Goal: Task Accomplishment & Management: Manage account settings

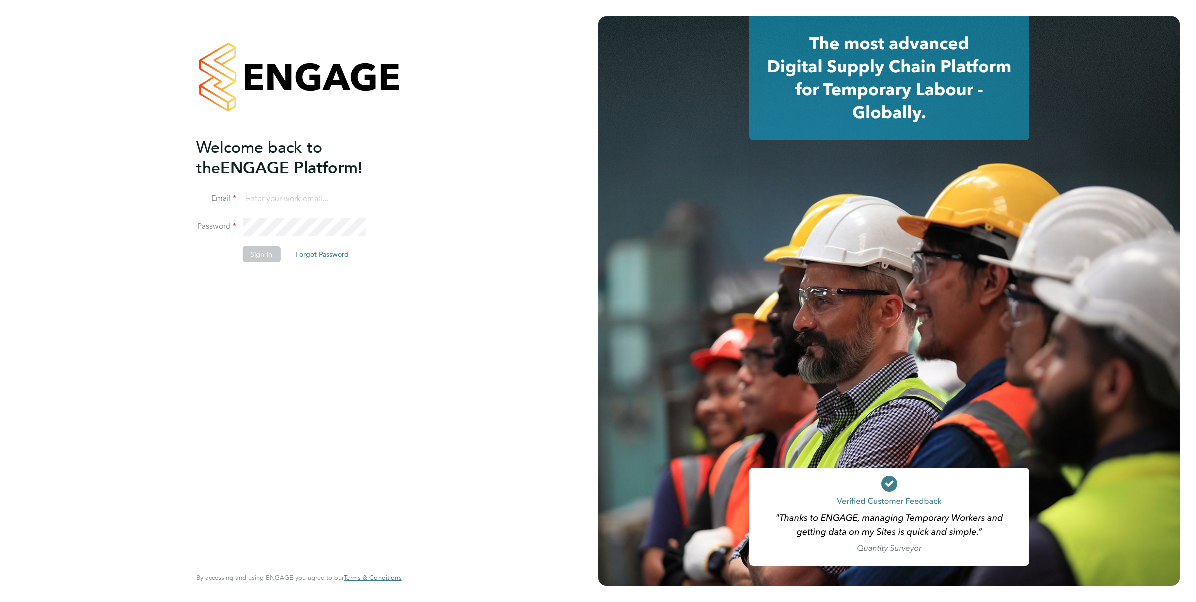
type input "grichardson@fr-group.co.uk"
click at [261, 252] on button "Sign In" at bounding box center [261, 254] width 38 height 16
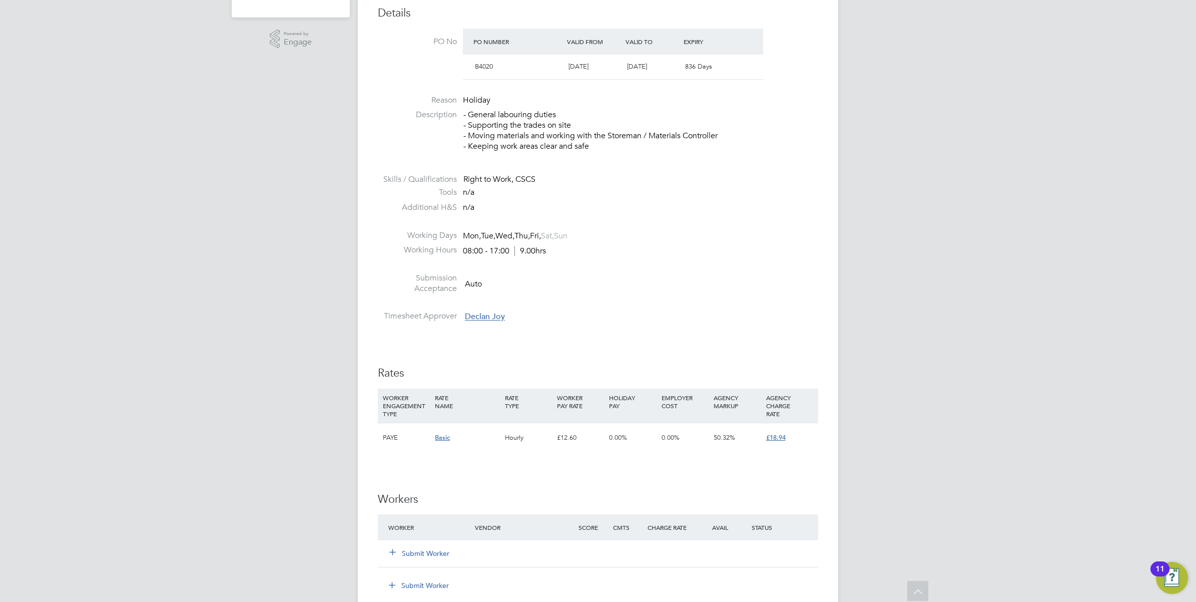
scroll to position [375, 0]
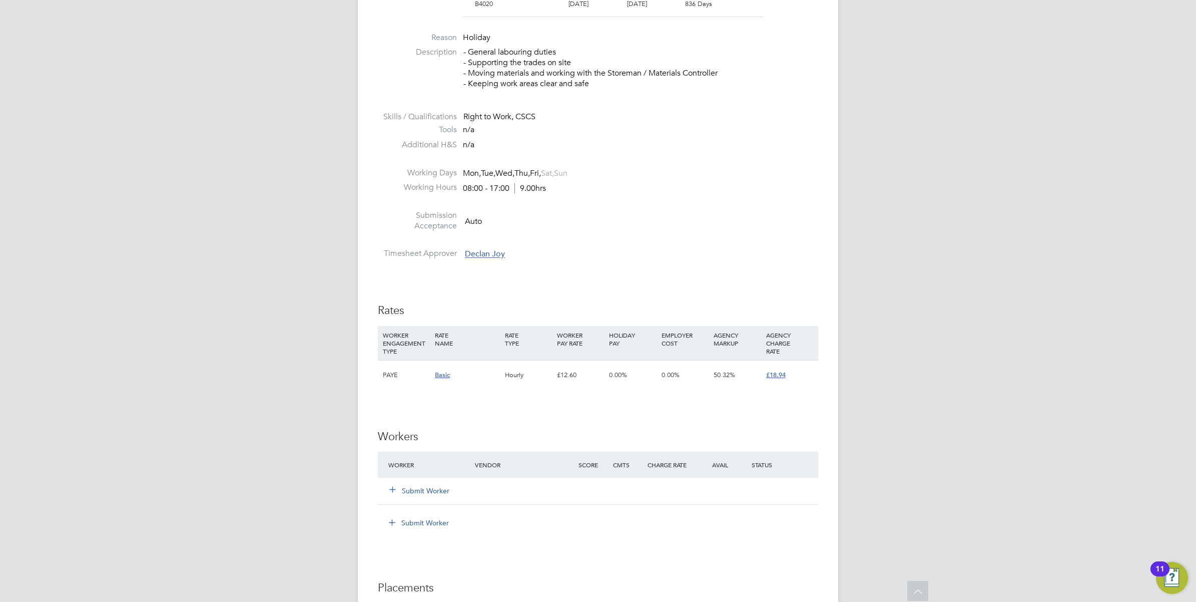
click at [396, 491] on icon at bounding box center [393, 489] width 8 height 8
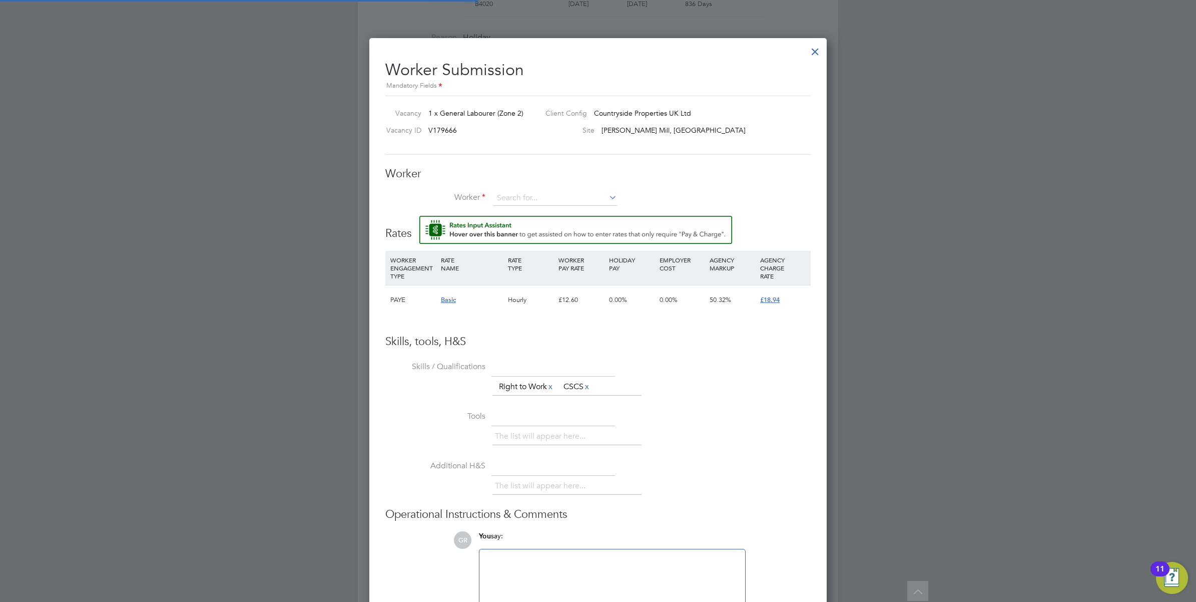
scroll to position [620, 458]
click at [526, 201] on input at bounding box center [555, 198] width 124 height 15
type input "[PERSON_NAME]"
click at [517, 226] on li "+ Add new" at bounding box center [555, 226] width 125 height 14
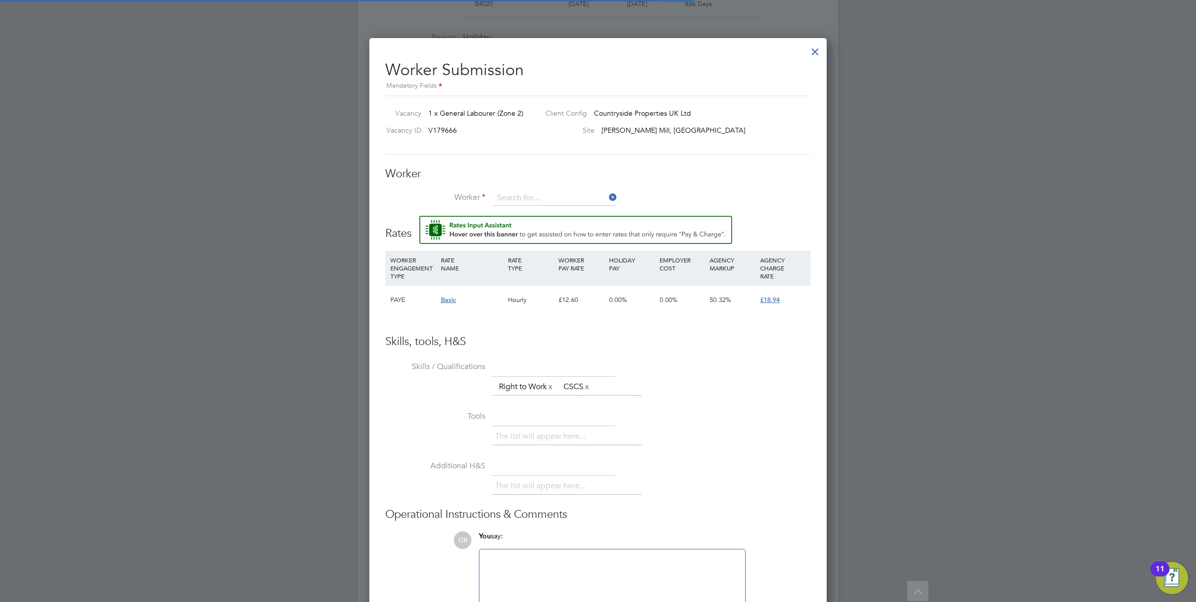
scroll to position [854, 266]
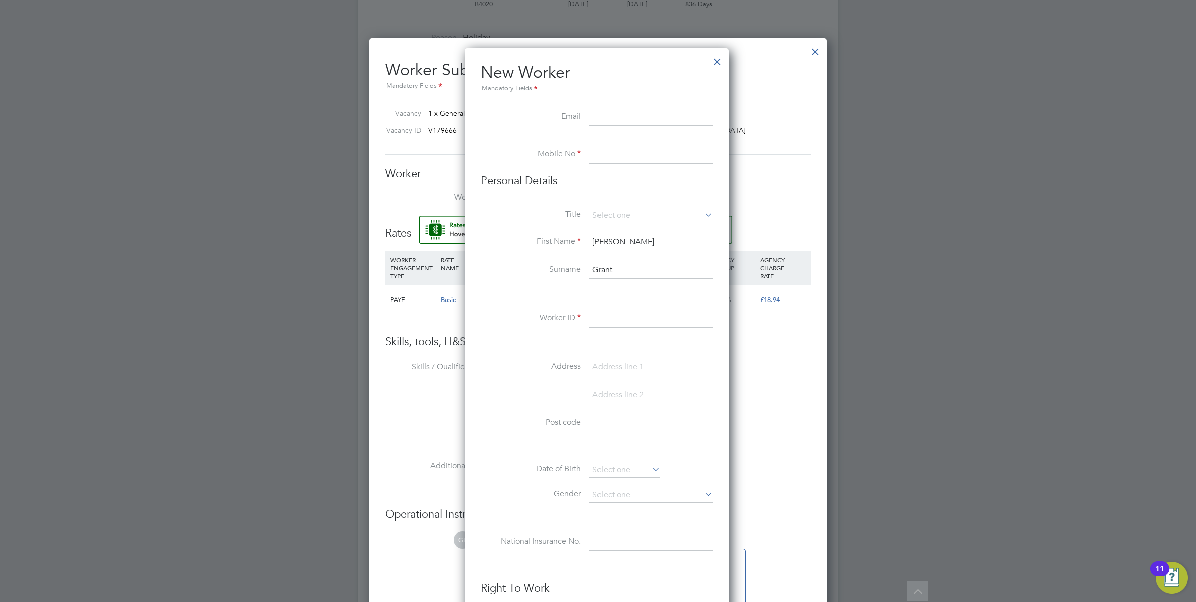
click at [600, 112] on input at bounding box center [651, 117] width 124 height 18
paste input "[EMAIL_ADDRESS][DOMAIN_NAME]"
type input "[EMAIL_ADDRESS][DOMAIN_NAME]"
click at [616, 151] on input at bounding box center [651, 155] width 124 height 18
click at [637, 155] on input at bounding box center [651, 155] width 124 height 18
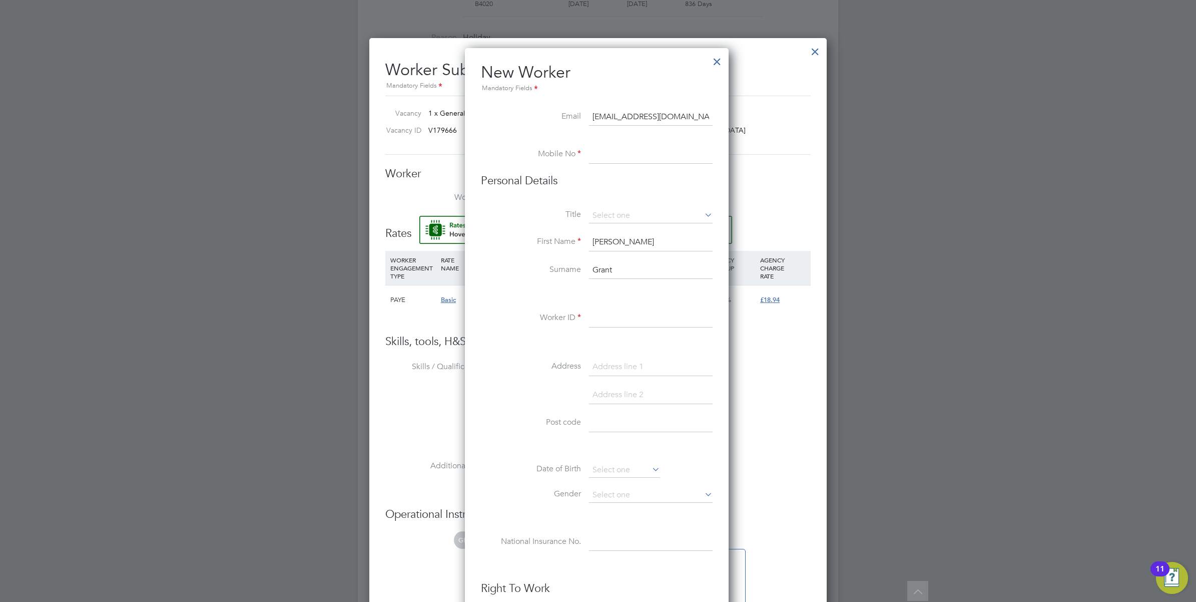
paste input "44 7301 018553"
type input "44 7301 018553"
click at [611, 211] on input at bounding box center [651, 215] width 124 height 15
click at [611, 229] on li "Mr" at bounding box center [651, 230] width 125 height 13
type input "Mr"
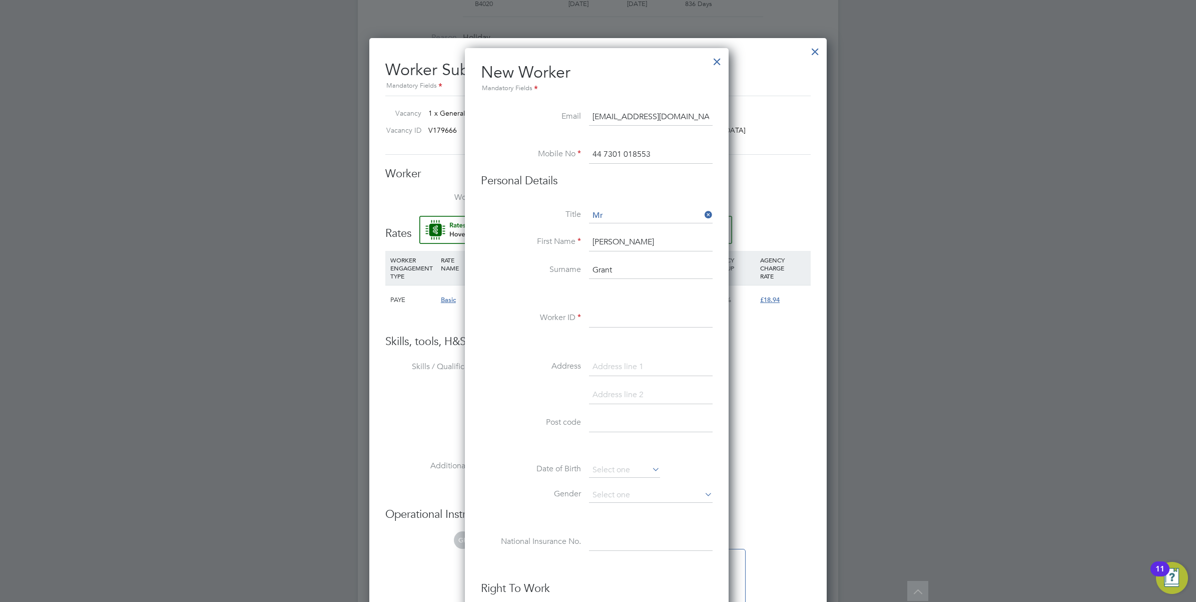
click at [606, 323] on input at bounding box center [651, 318] width 124 height 18
click at [601, 313] on input at bounding box center [651, 318] width 124 height 18
paste input "CAN-247388"
type input "CAN-247388"
click at [606, 363] on input at bounding box center [651, 367] width 124 height 18
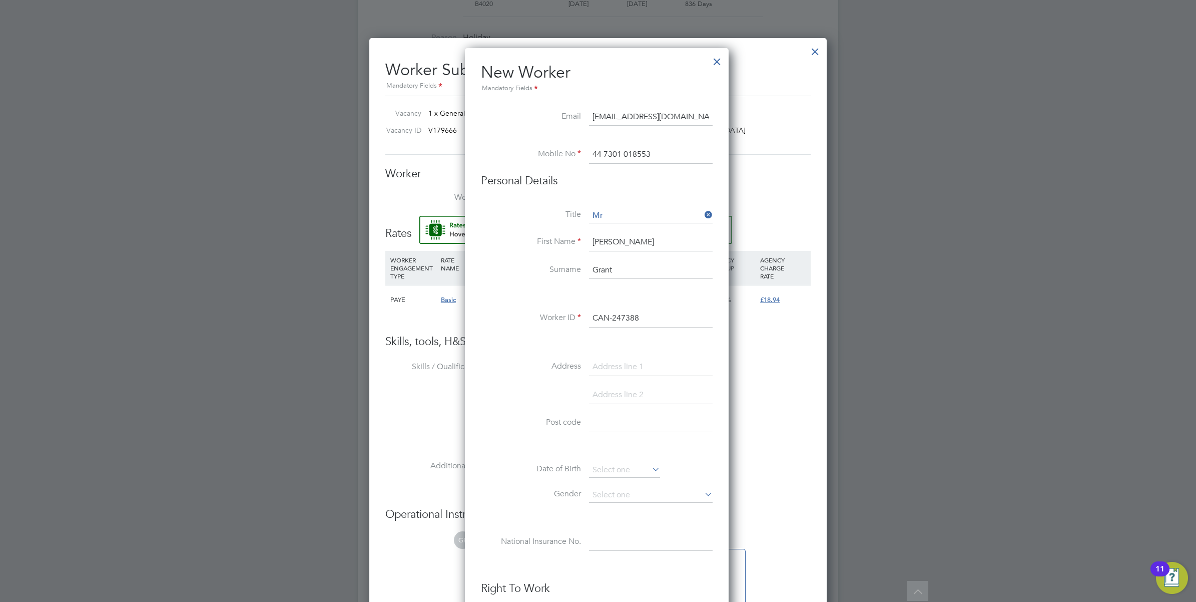
click at [606, 426] on input at bounding box center [651, 423] width 124 height 18
paste input "CO1"
type input "CO1"
click at [601, 444] on li at bounding box center [597, 447] width 232 height 11
click at [631, 493] on input at bounding box center [651, 494] width 124 height 15
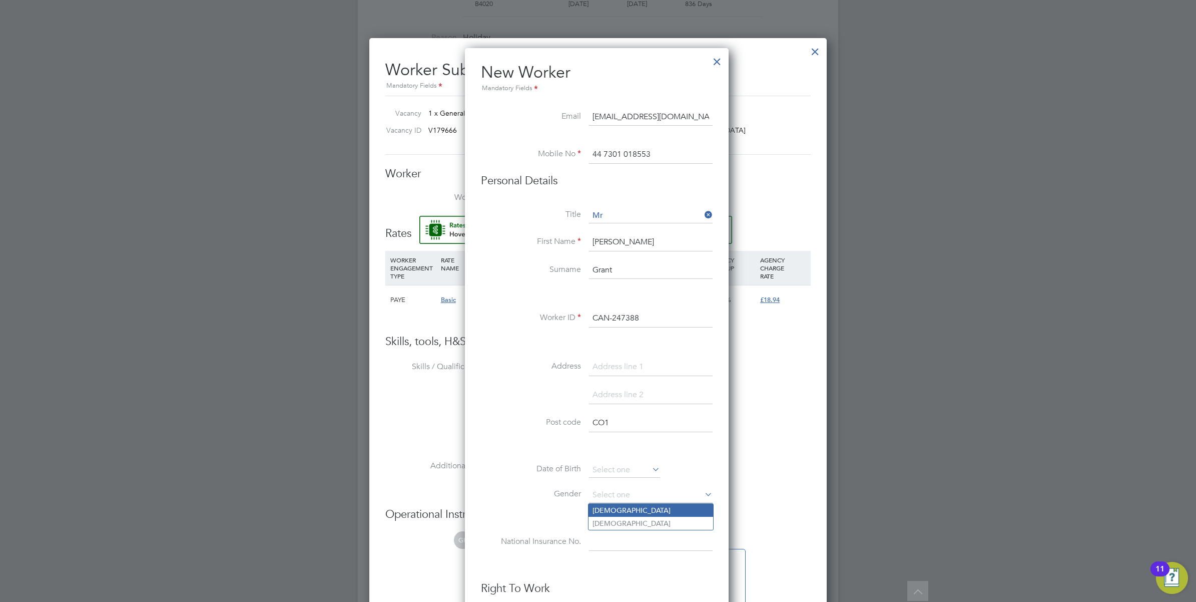
click at [600, 506] on li "[DEMOGRAPHIC_DATA]" at bounding box center [651, 509] width 125 height 13
type input "[DEMOGRAPHIC_DATA]"
click at [597, 461] on div "Title Mr First Name [PERSON_NAME] Surname [PERSON_NAME] Worker ID CAN-247388 Ad…" at bounding box center [597, 389] width 232 height 363
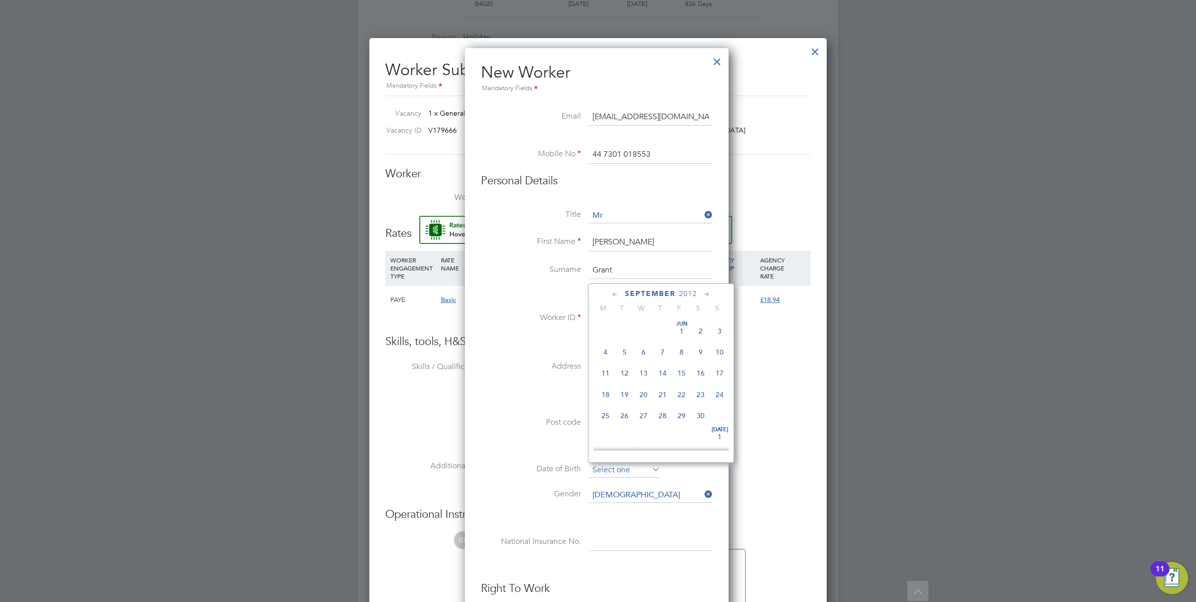
click at [604, 463] on input at bounding box center [624, 469] width 71 height 15
click at [671, 293] on span "September" at bounding box center [650, 293] width 51 height 9
click at [686, 293] on span "2025" at bounding box center [688, 293] width 18 height 9
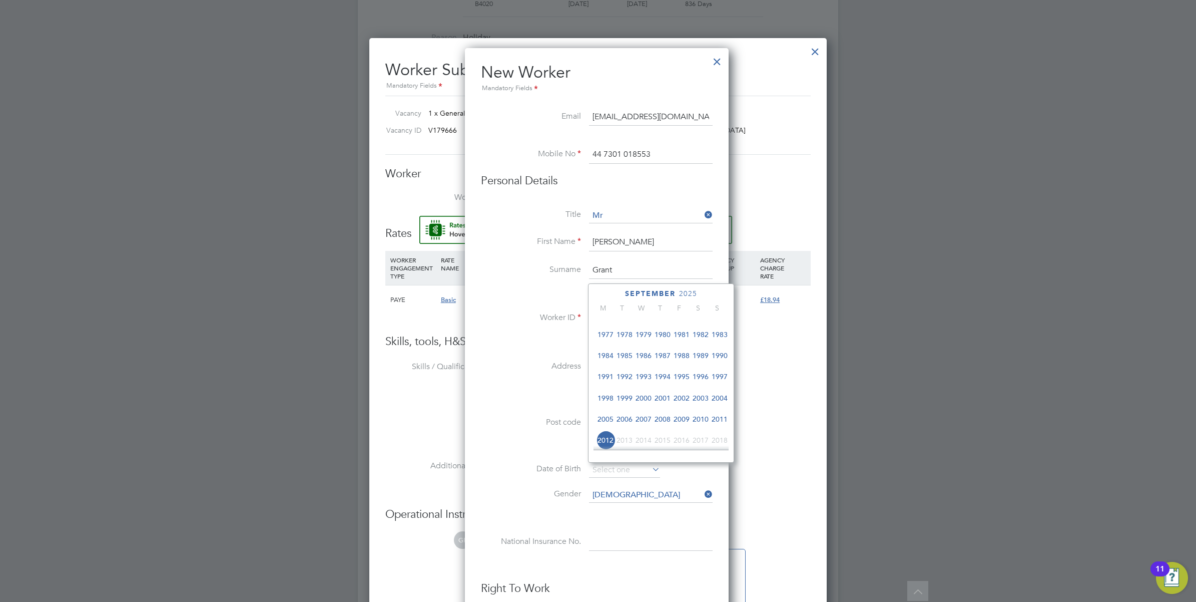
click at [705, 386] on span "1996" at bounding box center [700, 376] width 19 height 19
click at [710, 293] on icon at bounding box center [707, 294] width 10 height 11
click at [664, 371] on span "12" at bounding box center [662, 361] width 19 height 19
type input "[DATE]"
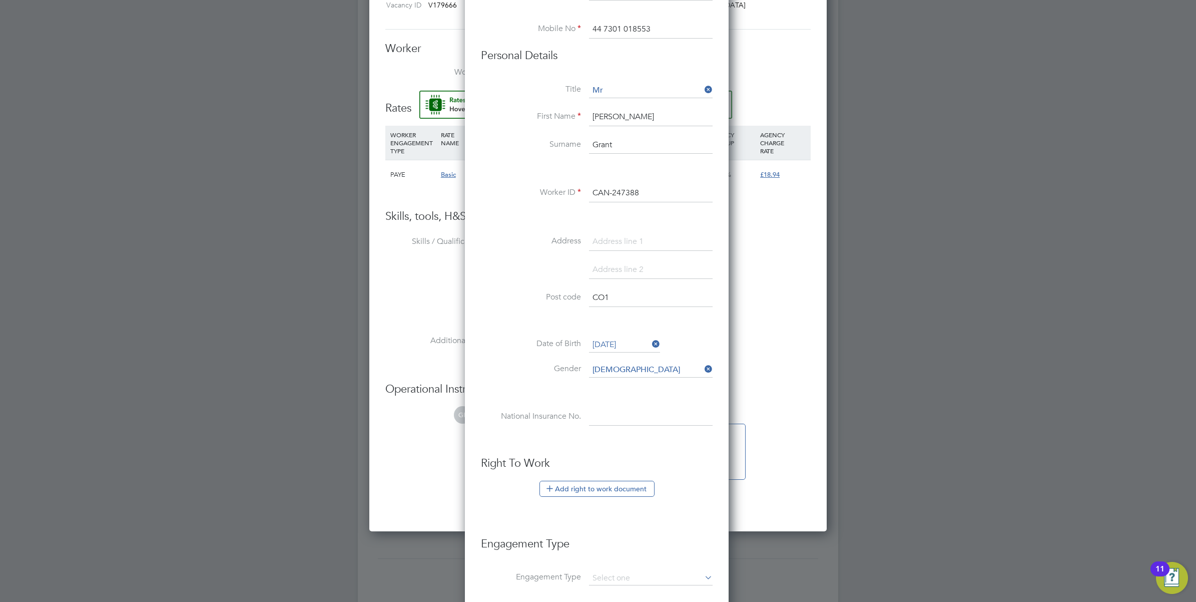
scroll to position [563, 0]
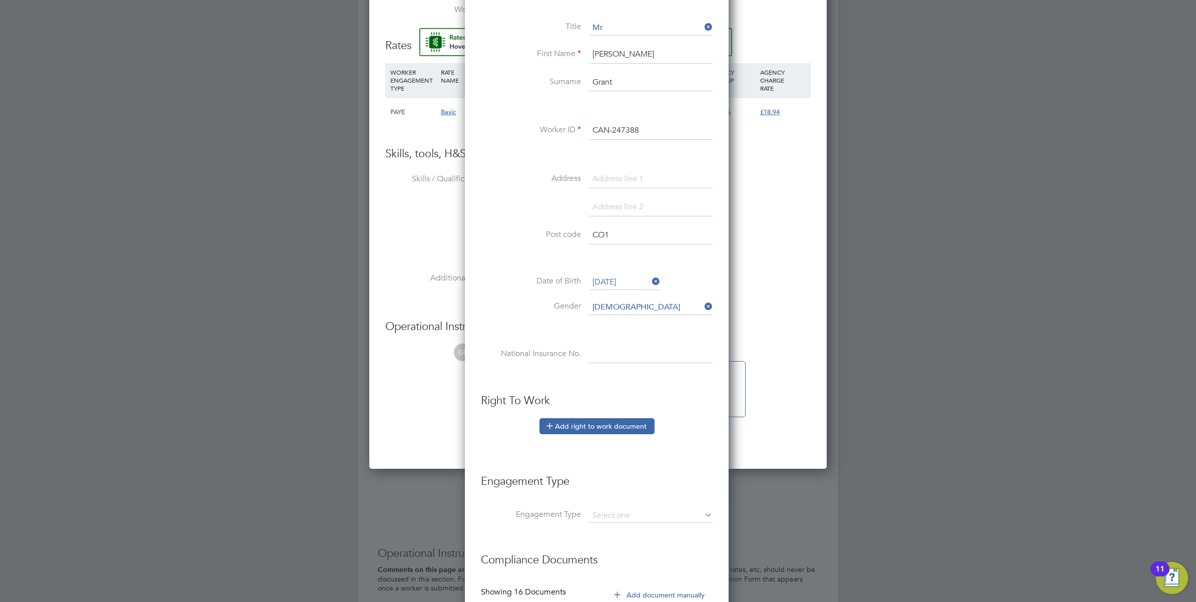
click at [597, 431] on button "Add right to work document" at bounding box center [597, 426] width 115 height 16
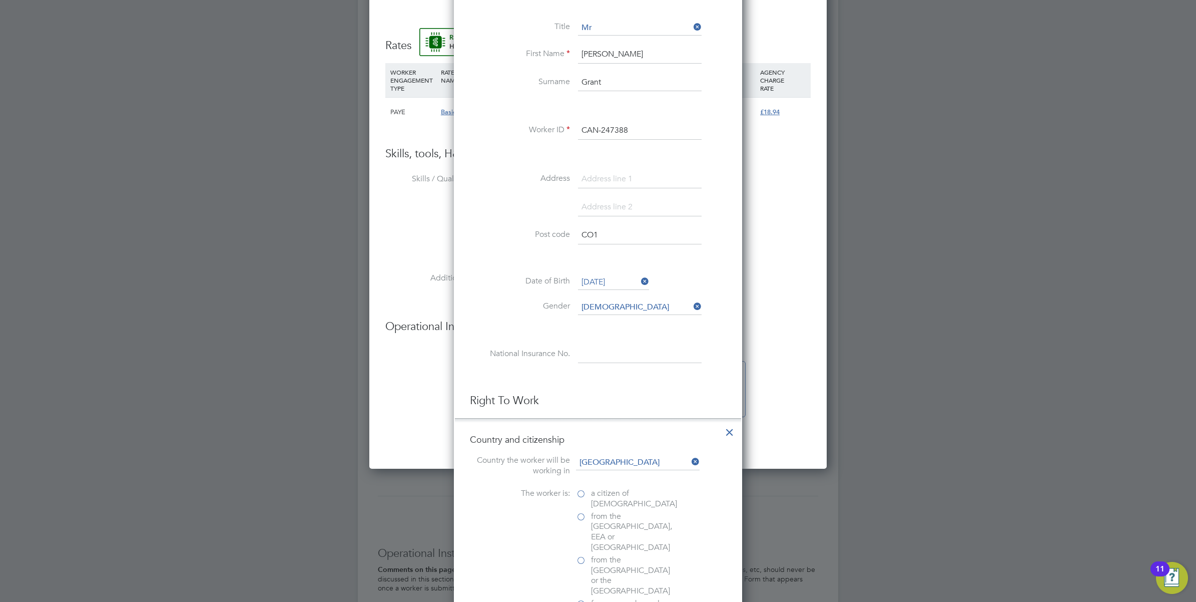
scroll to position [688, 0]
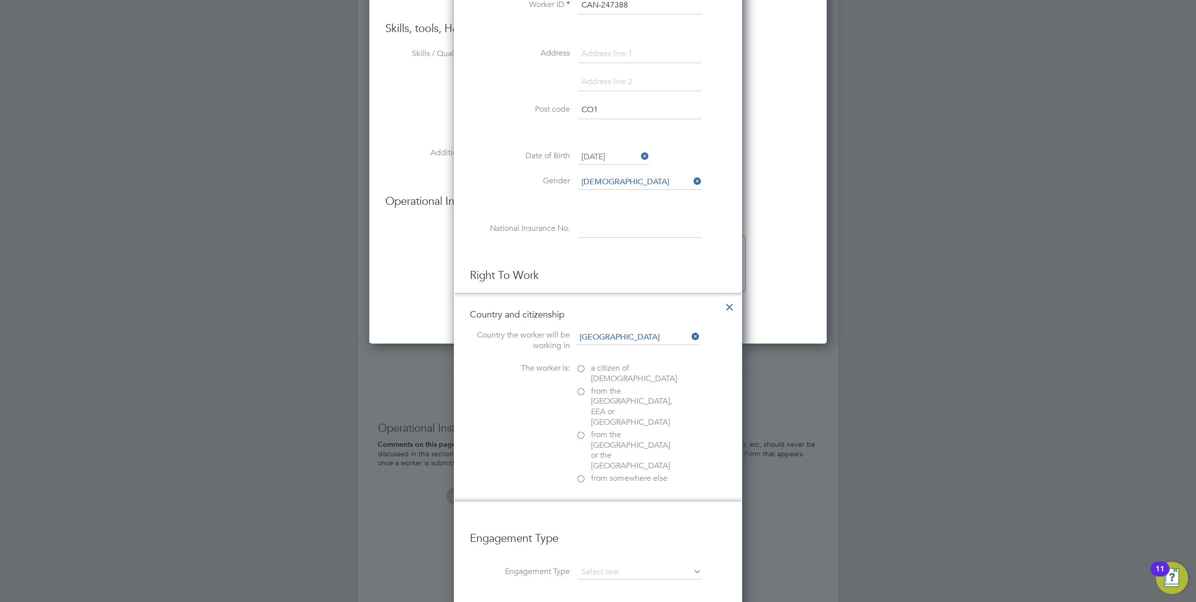
click at [608, 374] on span "a citizen of [DEMOGRAPHIC_DATA]" at bounding box center [634, 373] width 86 height 21
click at [0, 0] on input "a citizen of [DEMOGRAPHIC_DATA]" at bounding box center [0, 0] width 0 height 0
drag, startPoint x: 580, startPoint y: 491, endPoint x: 567, endPoint y: 487, distance: 13.8
click at [581, 517] on div at bounding box center [581, 522] width 10 height 10
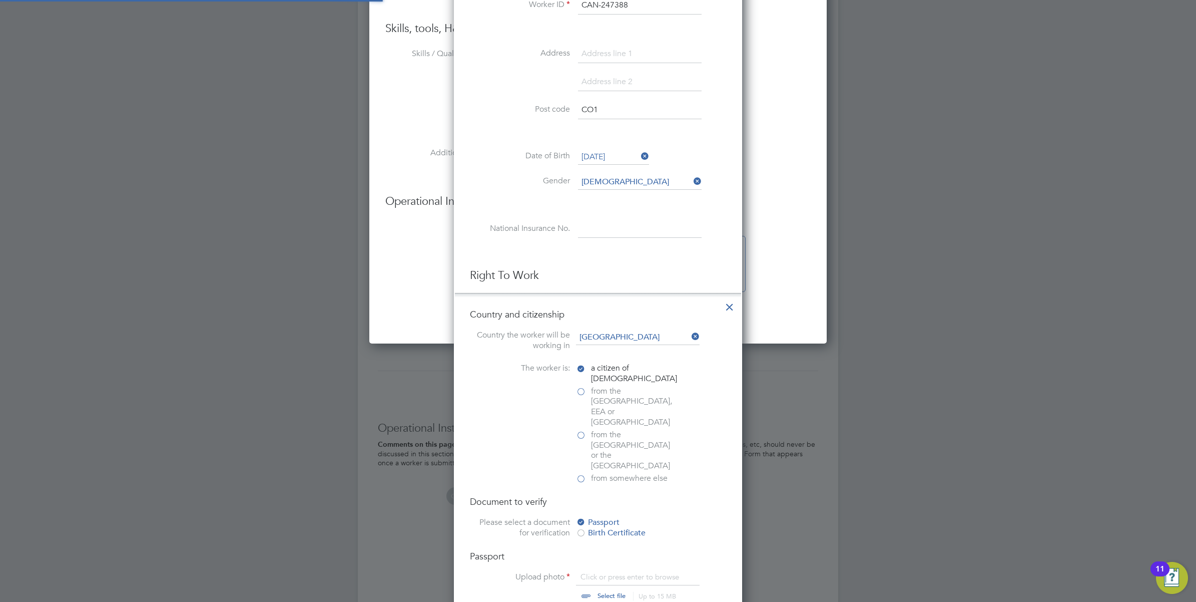
scroll to position [876, 0]
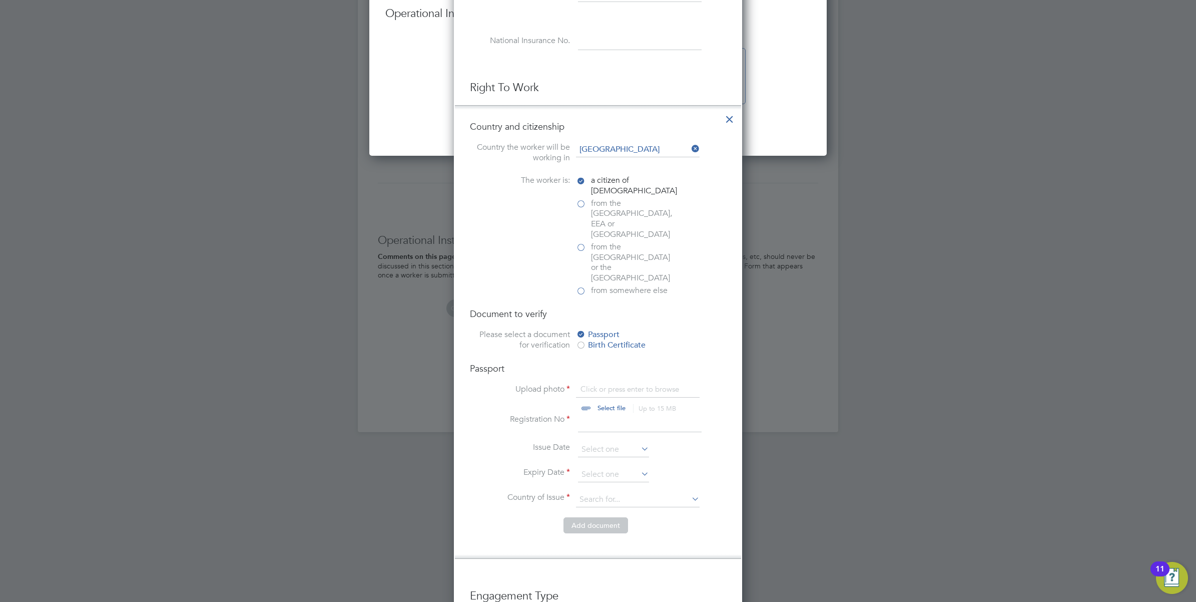
click at [604, 384] on input "file" at bounding box center [621, 399] width 157 height 30
type input "C:\fakepath\pp .pdf"
click at [588, 414] on input at bounding box center [640, 423] width 124 height 18
type input "155715972"
click at [607, 467] on input at bounding box center [613, 474] width 71 height 15
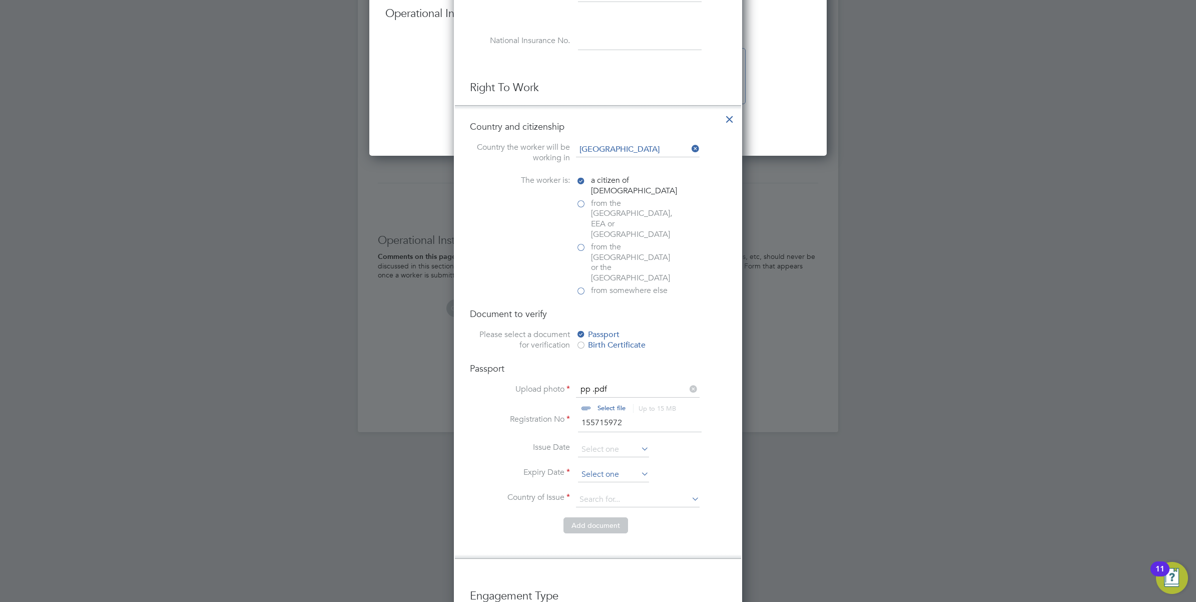
scroll to position [307, 0]
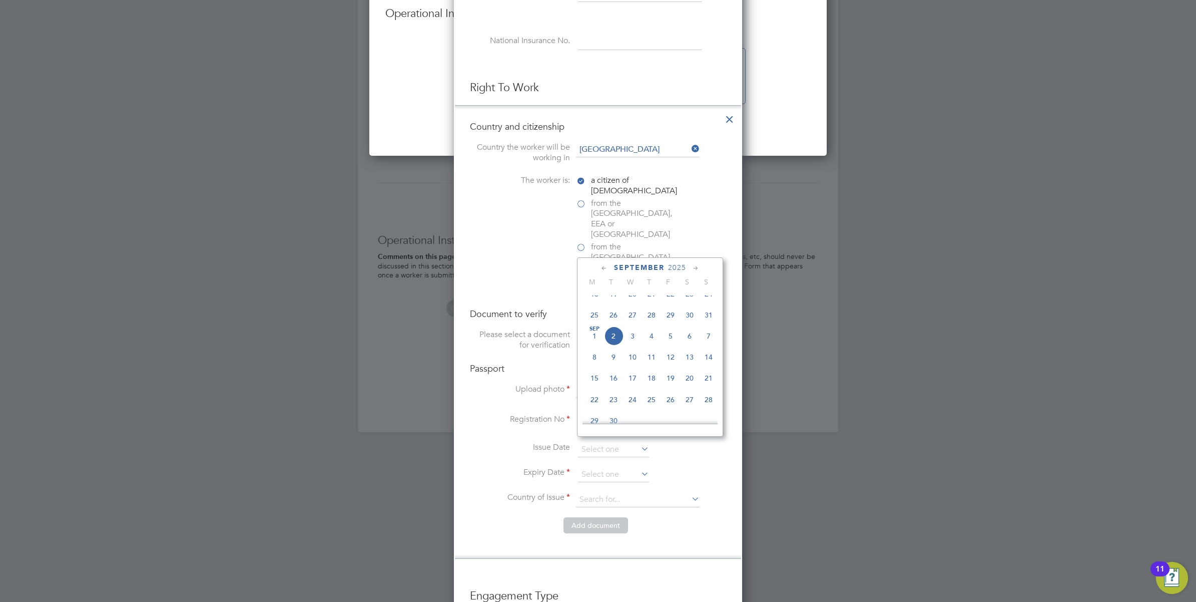
click at [672, 263] on span "2025" at bounding box center [677, 267] width 18 height 9
click at [648, 382] on span "2035" at bounding box center [651, 372] width 19 height 19
click at [602, 266] on icon at bounding box center [605, 268] width 10 height 11
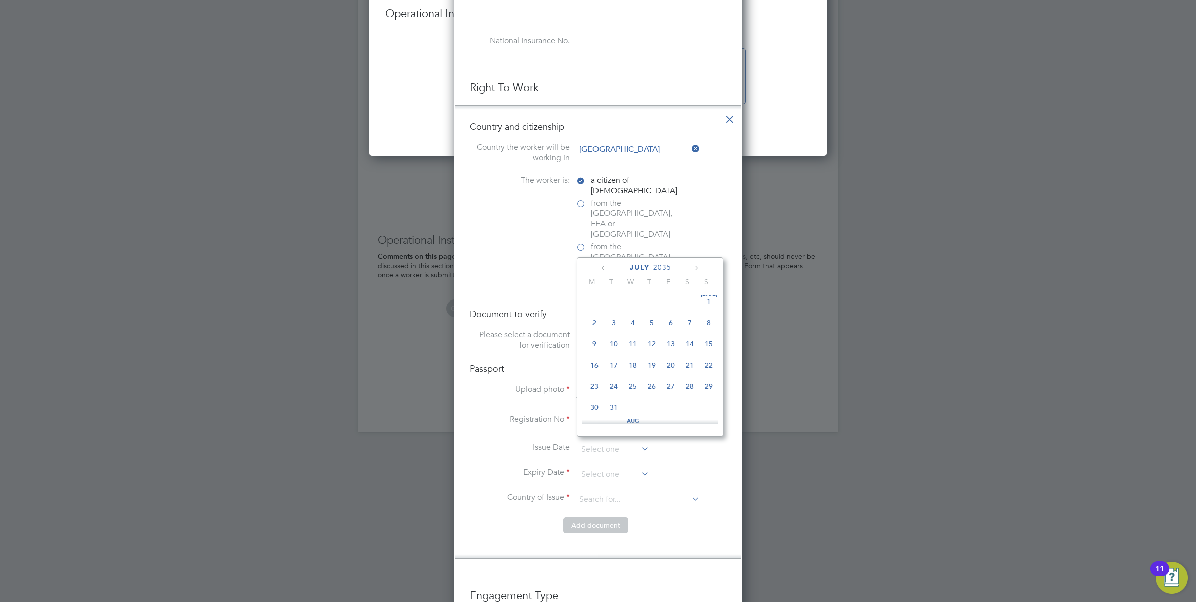
click at [602, 266] on icon at bounding box center [605, 268] width 10 height 11
click at [696, 264] on icon at bounding box center [696, 268] width 10 height 11
click at [591, 349] on span "11" at bounding box center [594, 343] width 19 height 19
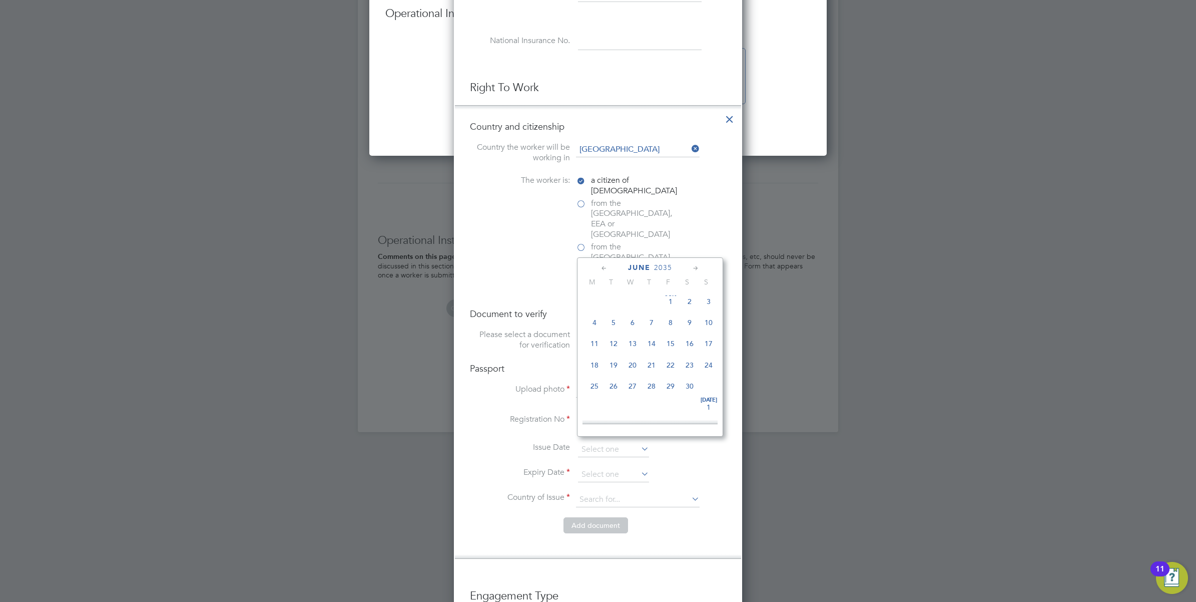
type input "[DATE]"
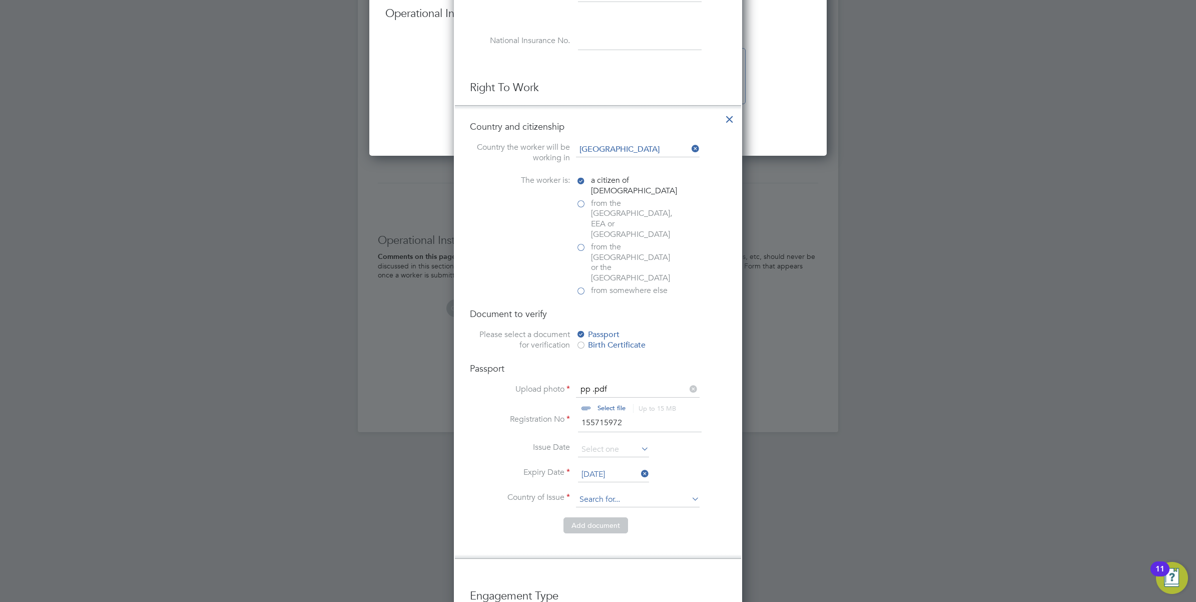
click at [615, 492] on input at bounding box center [638, 499] width 124 height 15
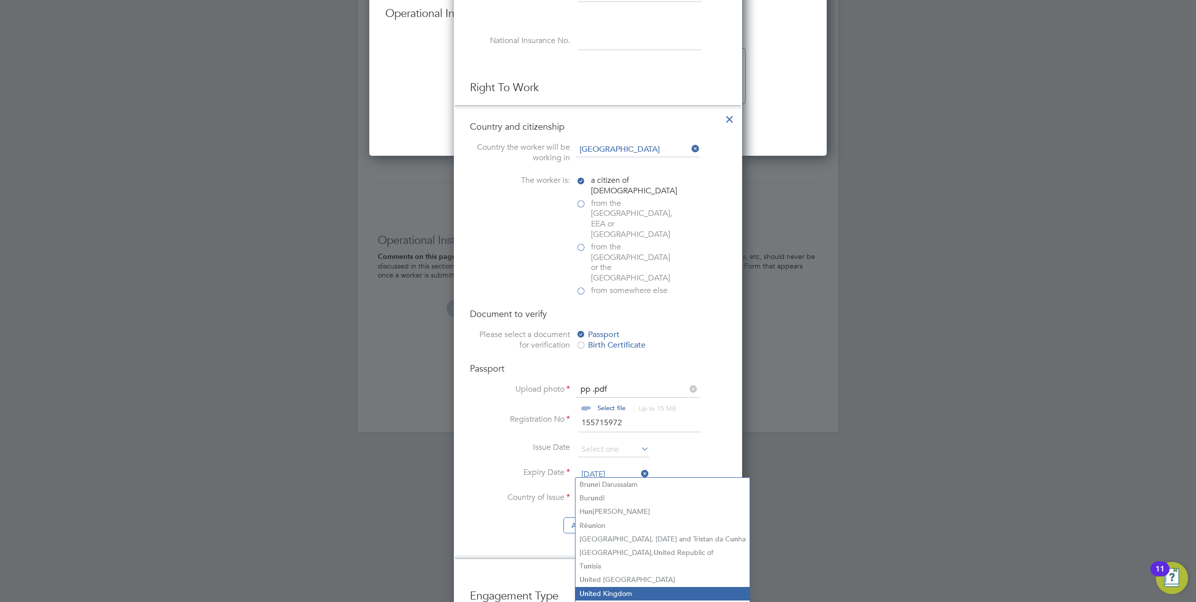
click at [617, 588] on li "Un ited Kingdom" at bounding box center [663, 594] width 174 height 14
type input "[GEOGRAPHIC_DATA]"
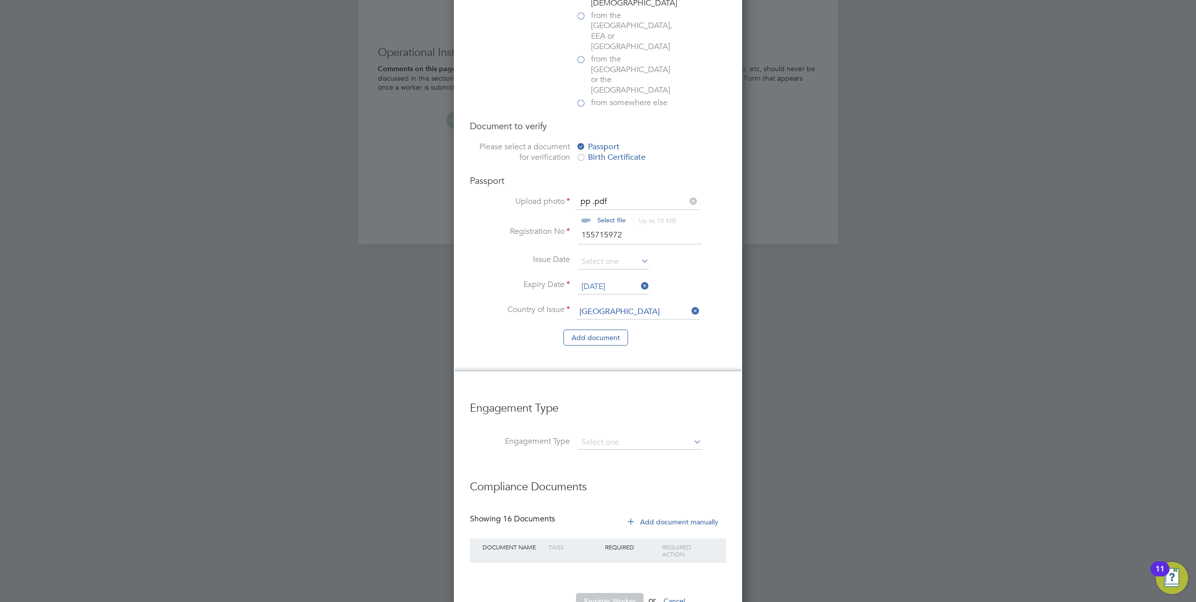
scroll to position [1072, 0]
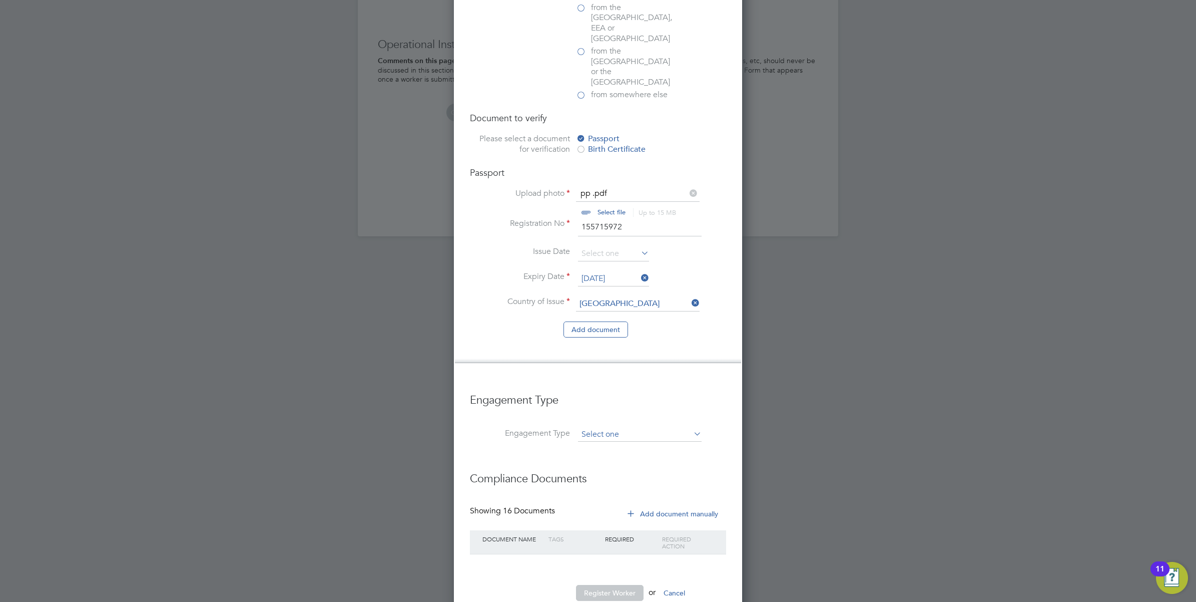
click at [607, 427] on input at bounding box center [640, 434] width 124 height 14
click at [646, 464] on li "Umbrella" at bounding box center [640, 462] width 125 height 15
type input "Umbrella"
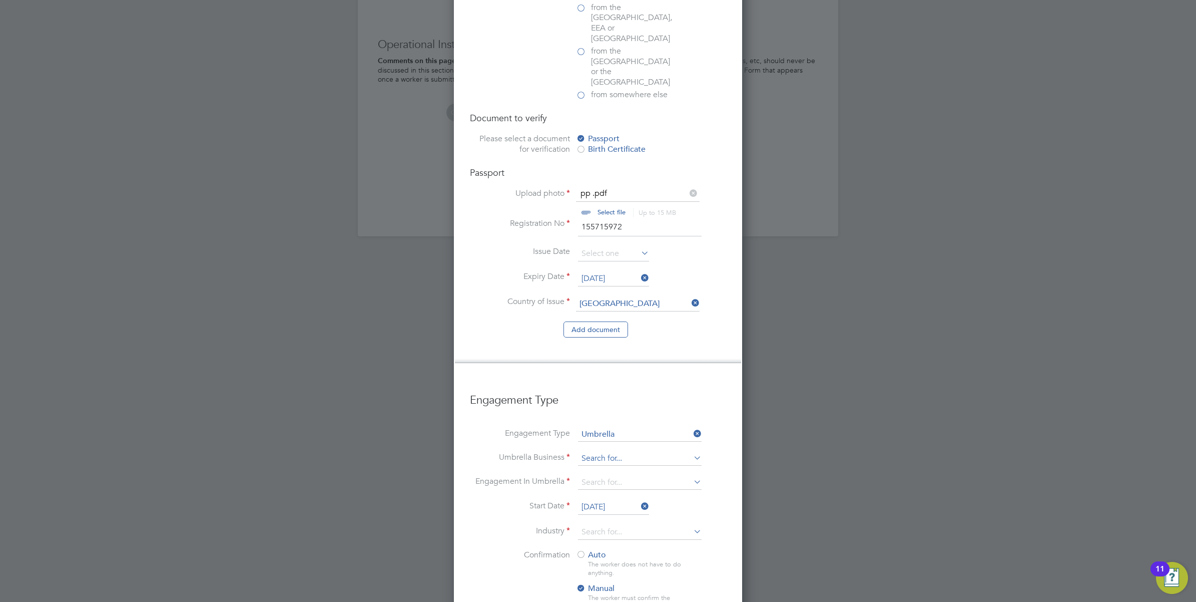
click at [606, 451] on input at bounding box center [640, 458] width 124 height 14
click at [606, 470] on li "Om nia Outsourcing Limited" at bounding box center [640, 472] width 125 height 15
type input "Omnia Outsourcing Limited"
click at [604, 475] on input at bounding box center [640, 482] width 124 height 14
click at [634, 522] on li "PAYE Umbrella" at bounding box center [640, 525] width 125 height 15
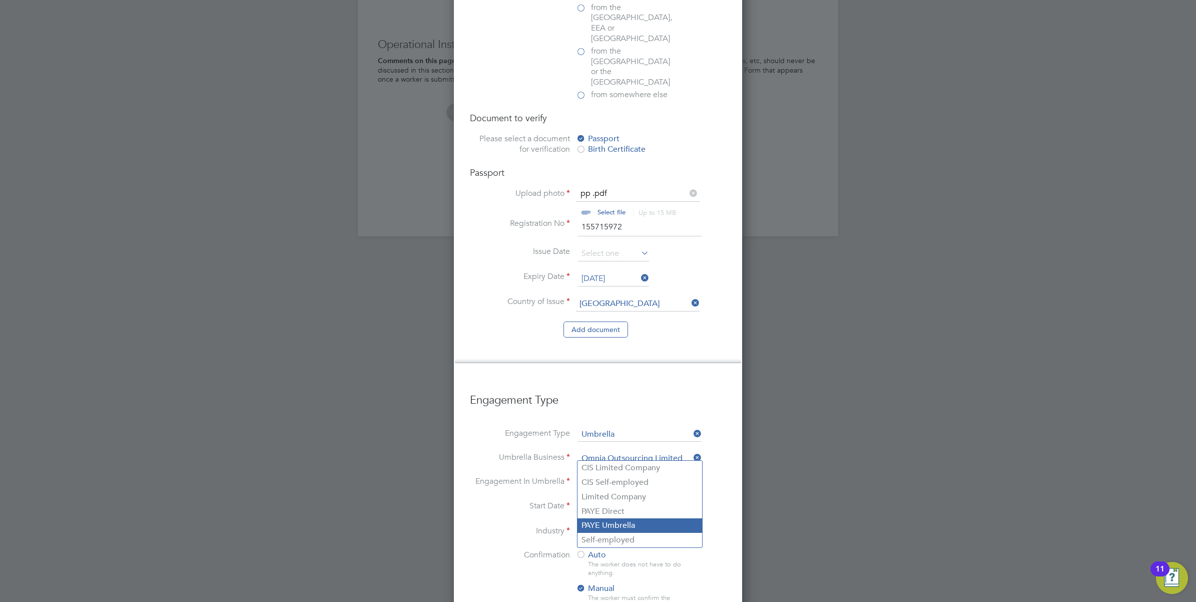
type input "PAYE Umbrella"
click at [631, 524] on input at bounding box center [640, 531] width 124 height 15
click at [614, 516] on li "Con struction" at bounding box center [640, 518] width 125 height 14
type input "Construction"
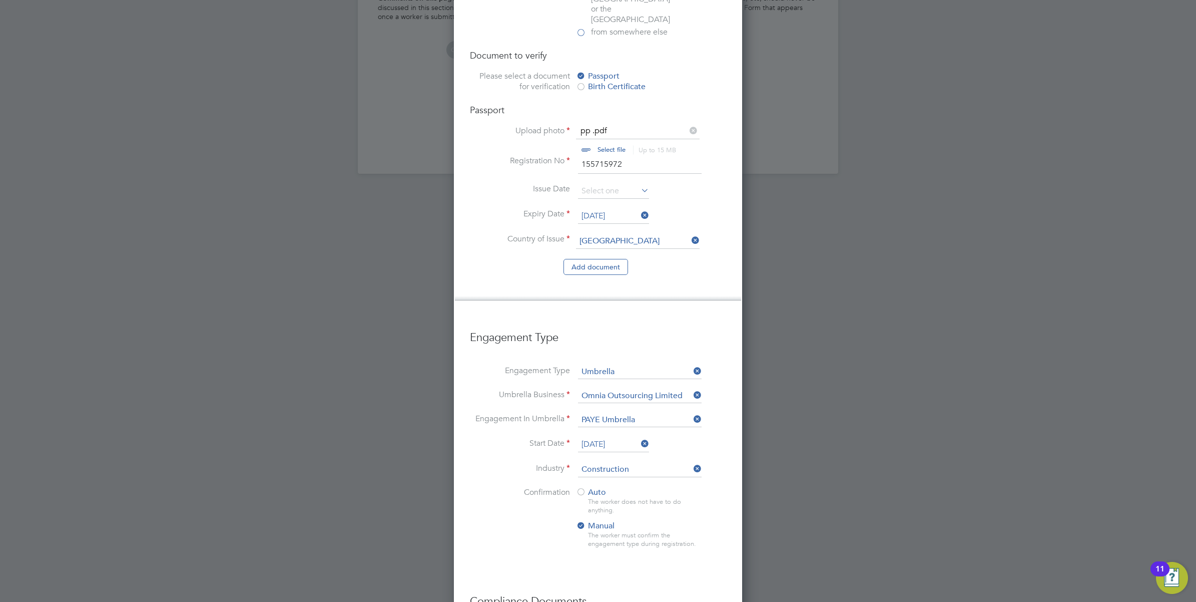
click at [581, 487] on div at bounding box center [581, 492] width 10 height 10
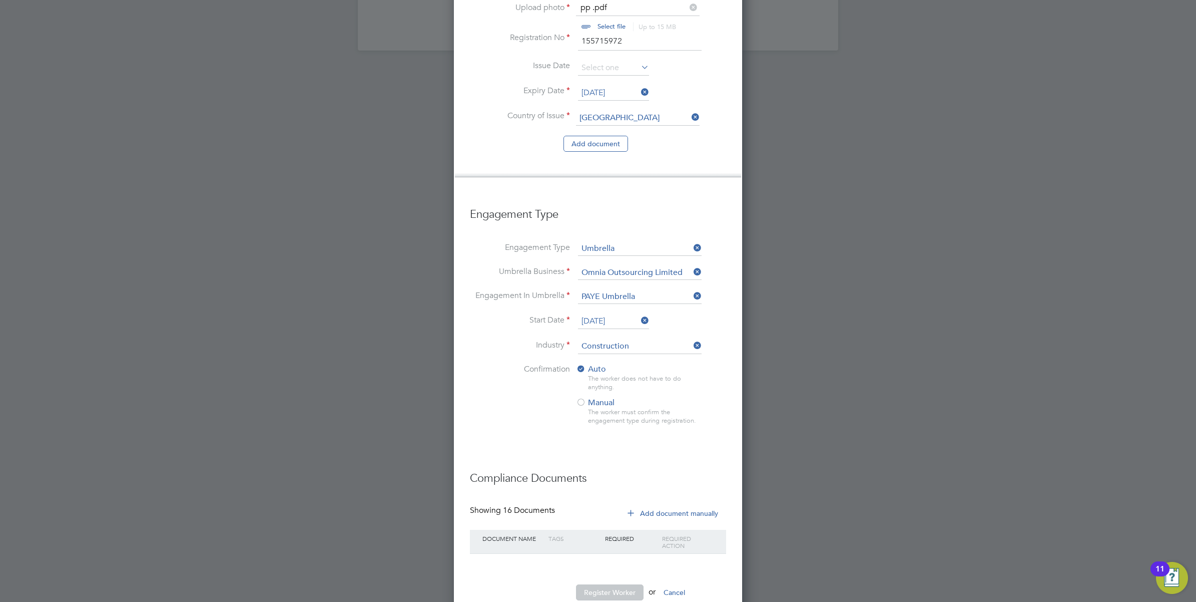
click at [622, 584] on button "Register Worker" at bounding box center [610, 592] width 68 height 16
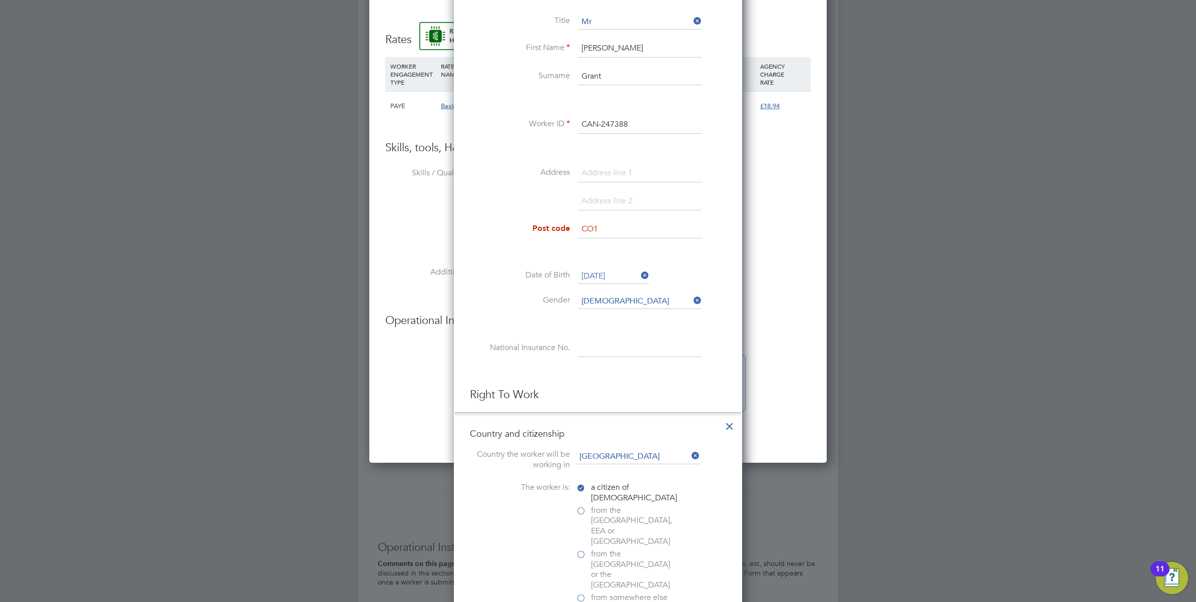
scroll to position [506, 0]
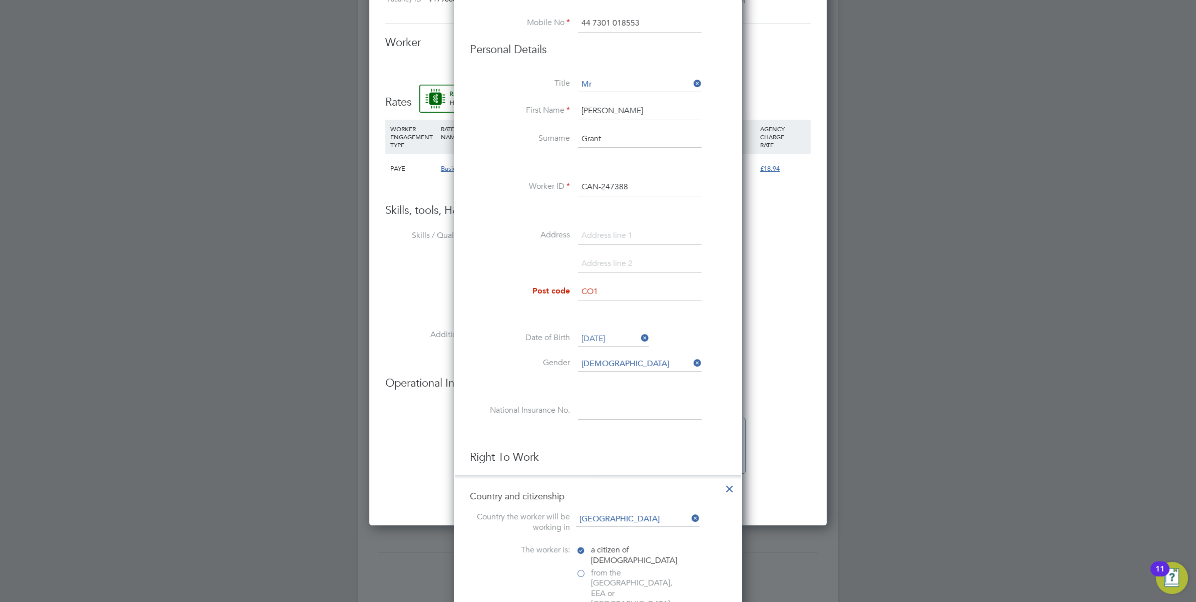
click at [646, 288] on input "CO1" at bounding box center [640, 292] width 124 height 18
drag, startPoint x: 637, startPoint y: 288, endPoint x: 546, endPoint y: 288, distance: 91.1
click at [546, 288] on li "Post code CO1" at bounding box center [598, 297] width 256 height 28
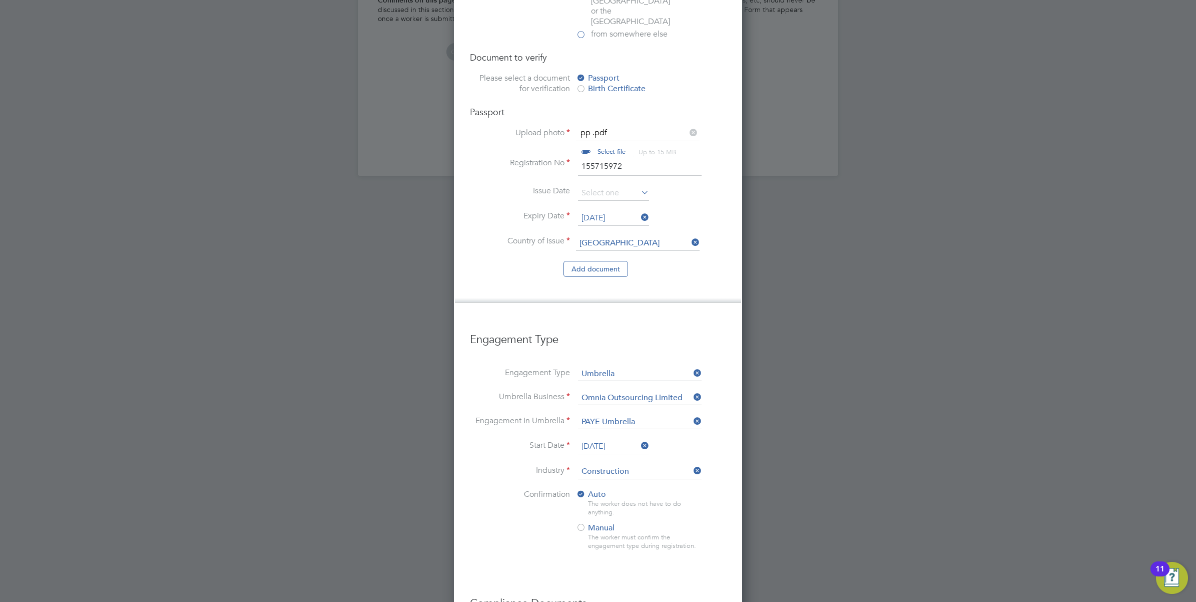
scroll to position [1257, 0]
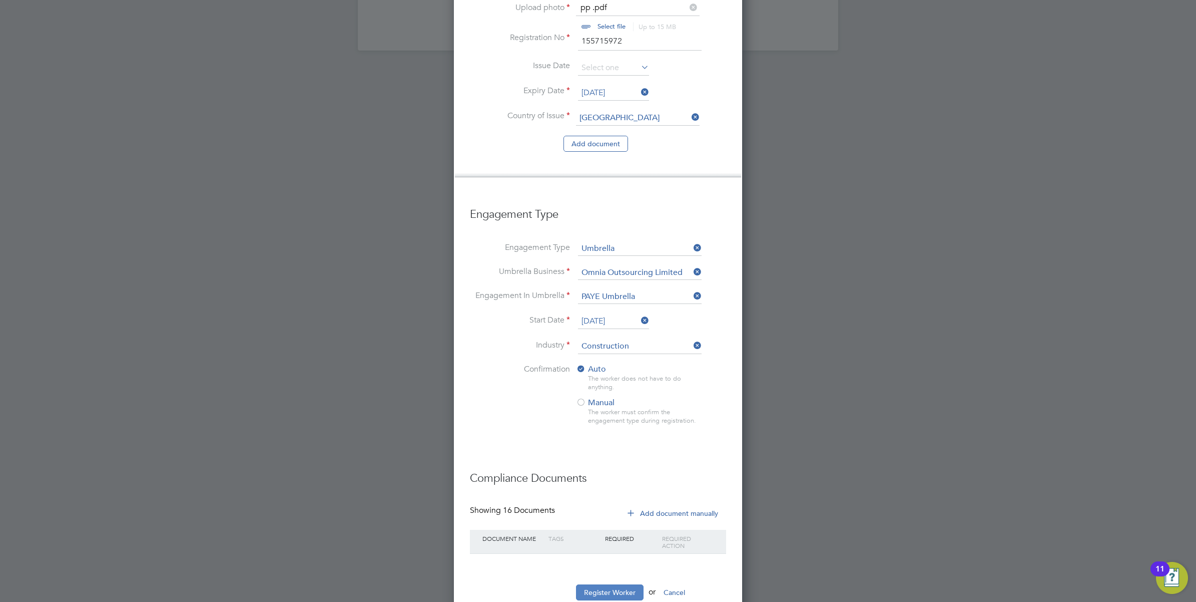
click at [621, 584] on button "Register Worker" at bounding box center [610, 592] width 68 height 16
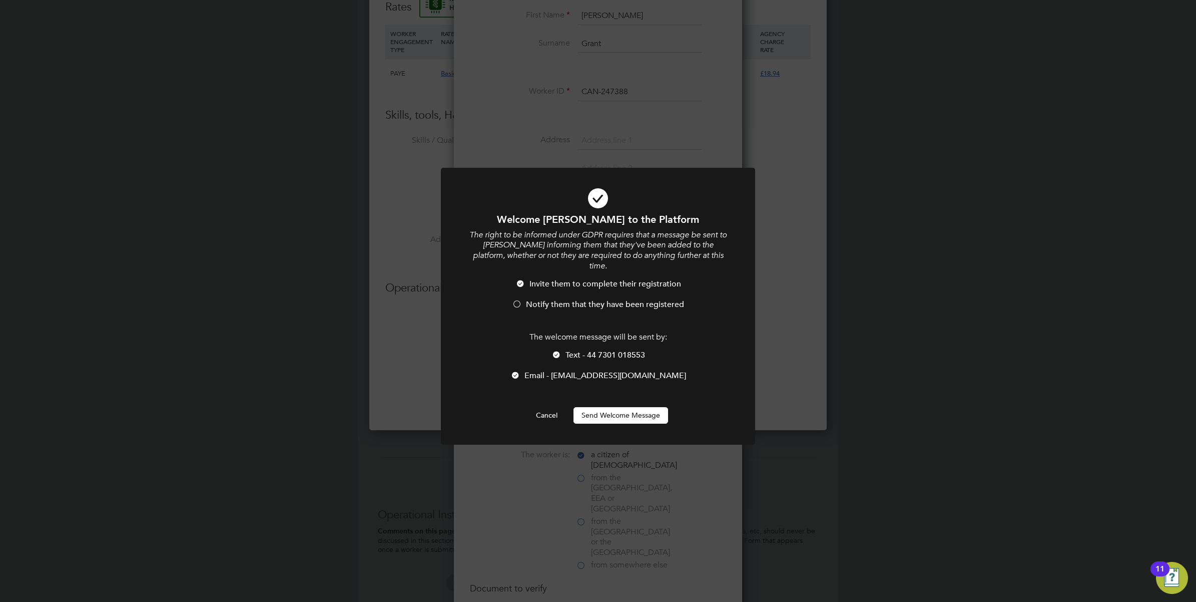
click at [516, 300] on div at bounding box center [517, 305] width 10 height 10
click at [557, 350] on div at bounding box center [557, 355] width 10 height 10
click at [622, 407] on button "Send Welcome Message" at bounding box center [621, 415] width 95 height 16
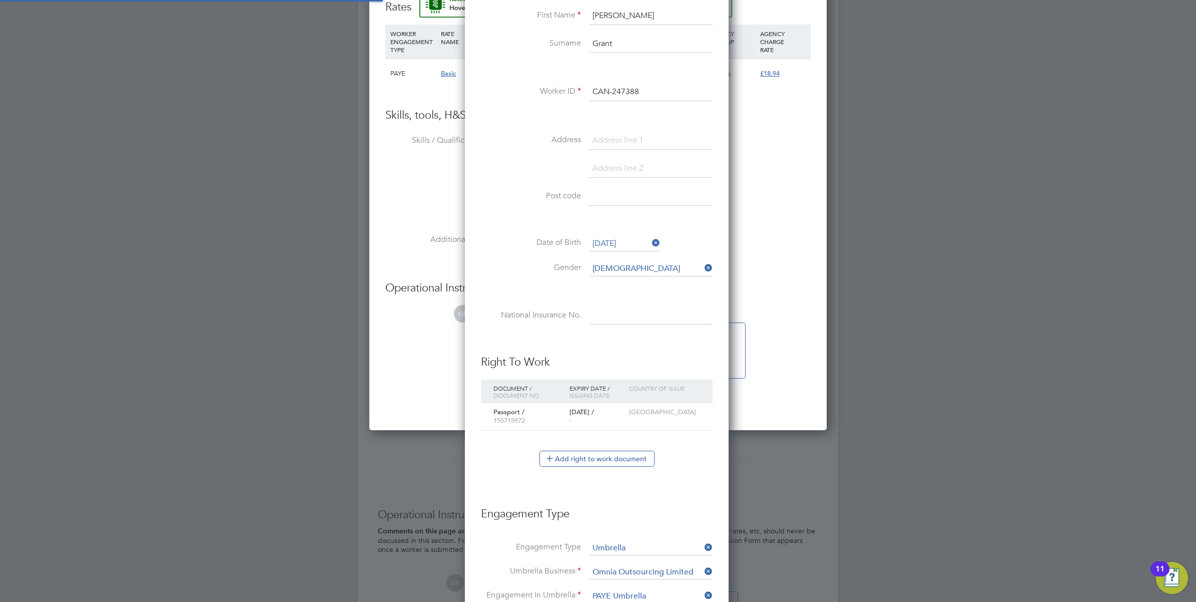
scroll to position [1111, 266]
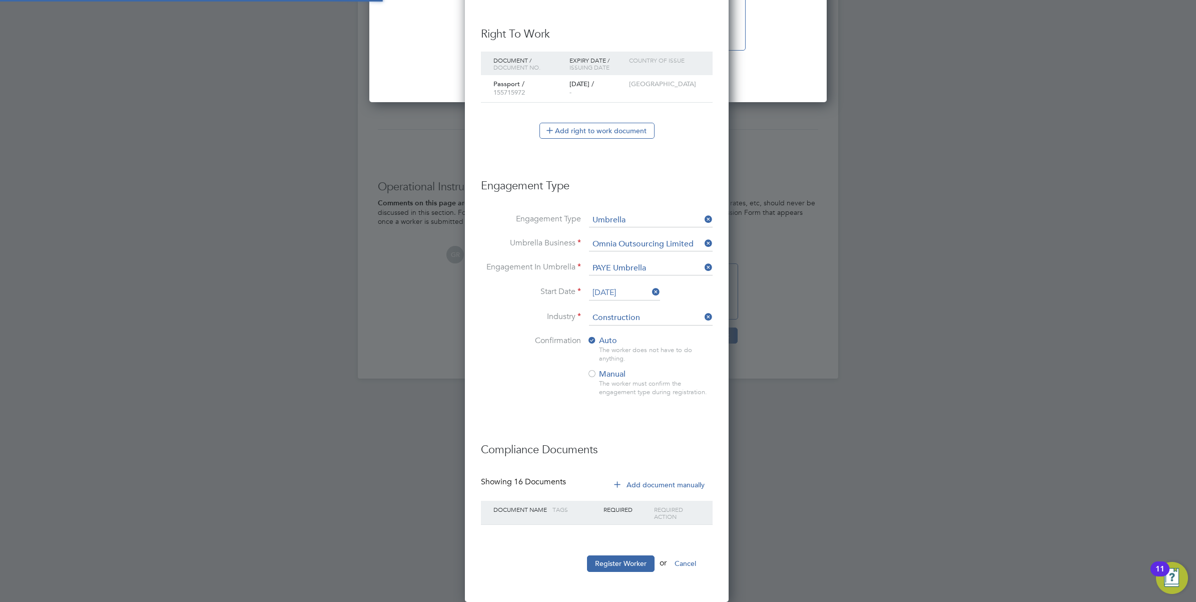
type input "[PERSON_NAME] (CAN-247388)"
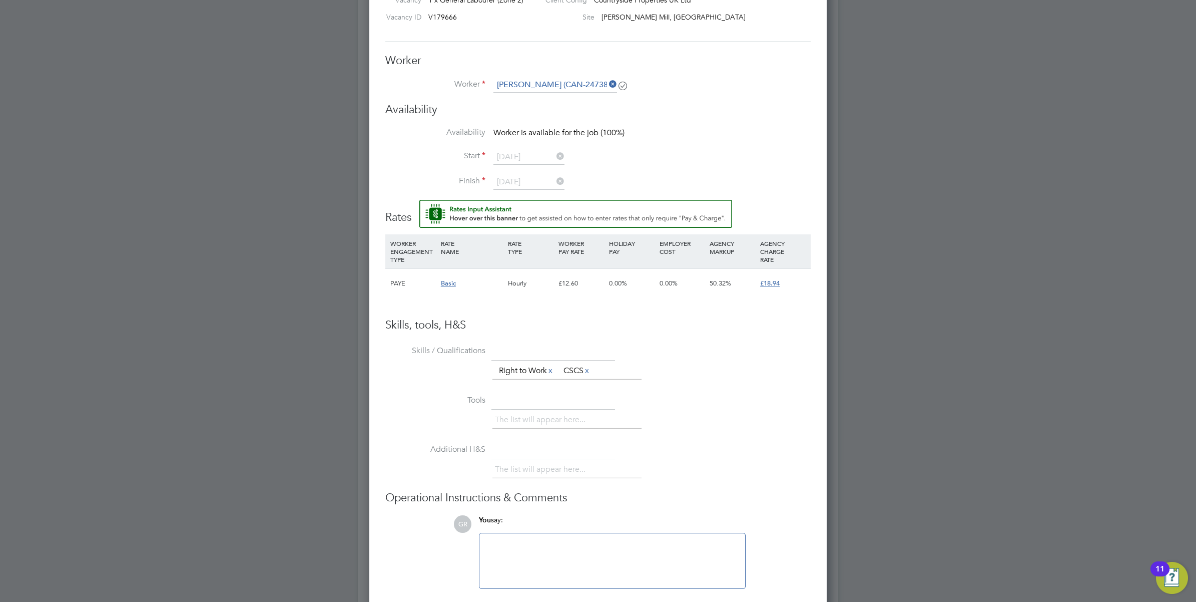
scroll to position [375, 0]
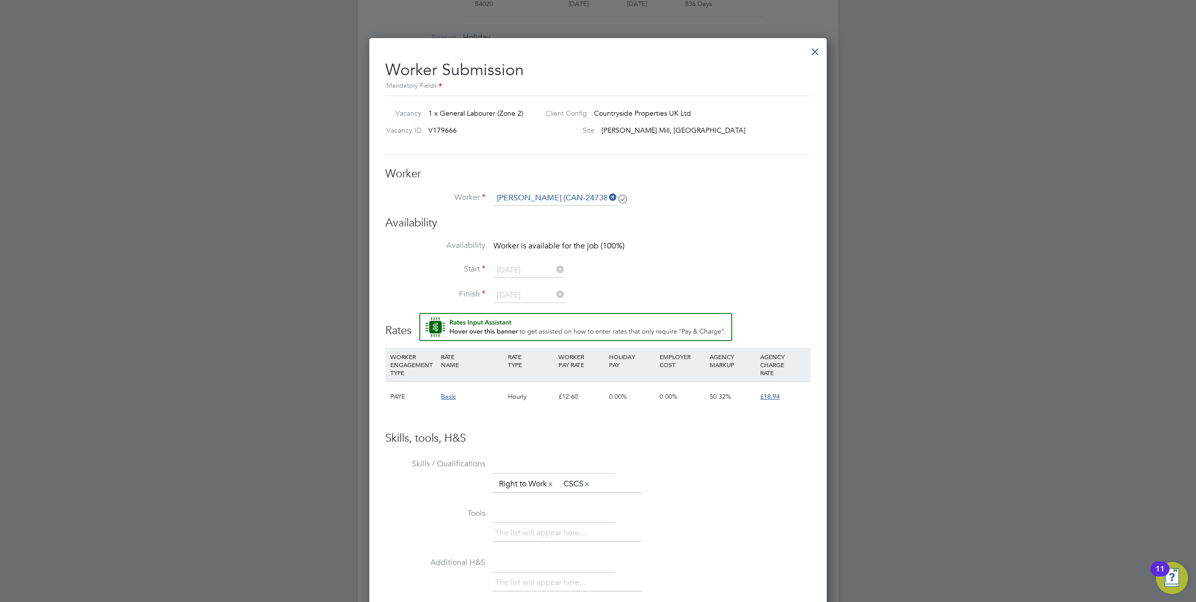
click at [814, 54] on div at bounding box center [815, 49] width 18 height 18
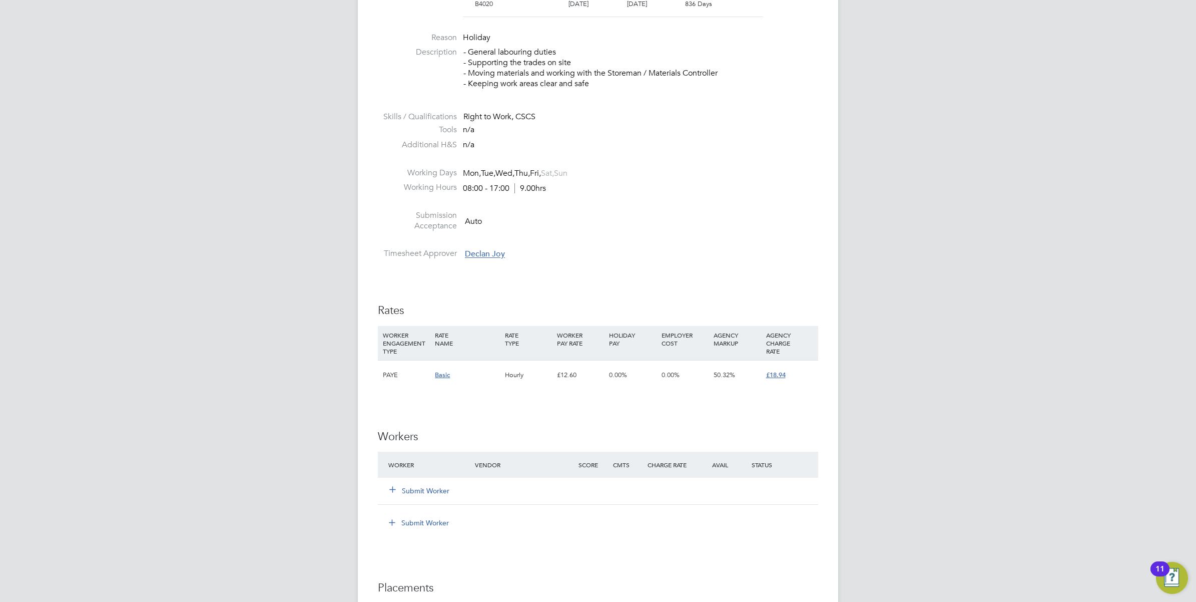
scroll to position [626, 0]
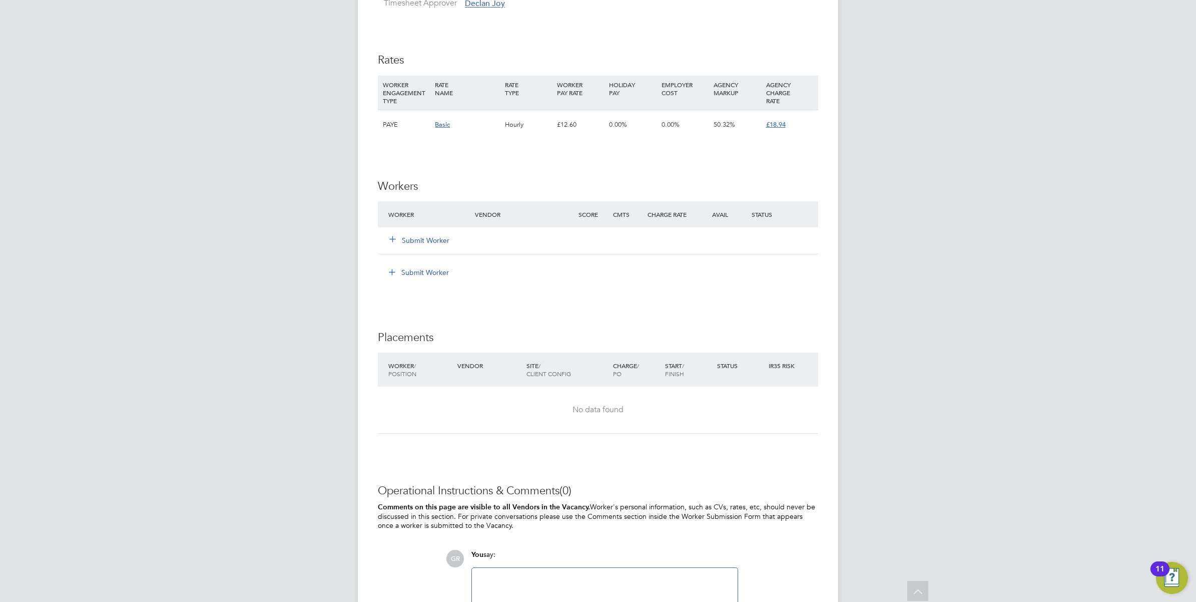
click at [436, 240] on button "Submit Worker" at bounding box center [420, 240] width 60 height 10
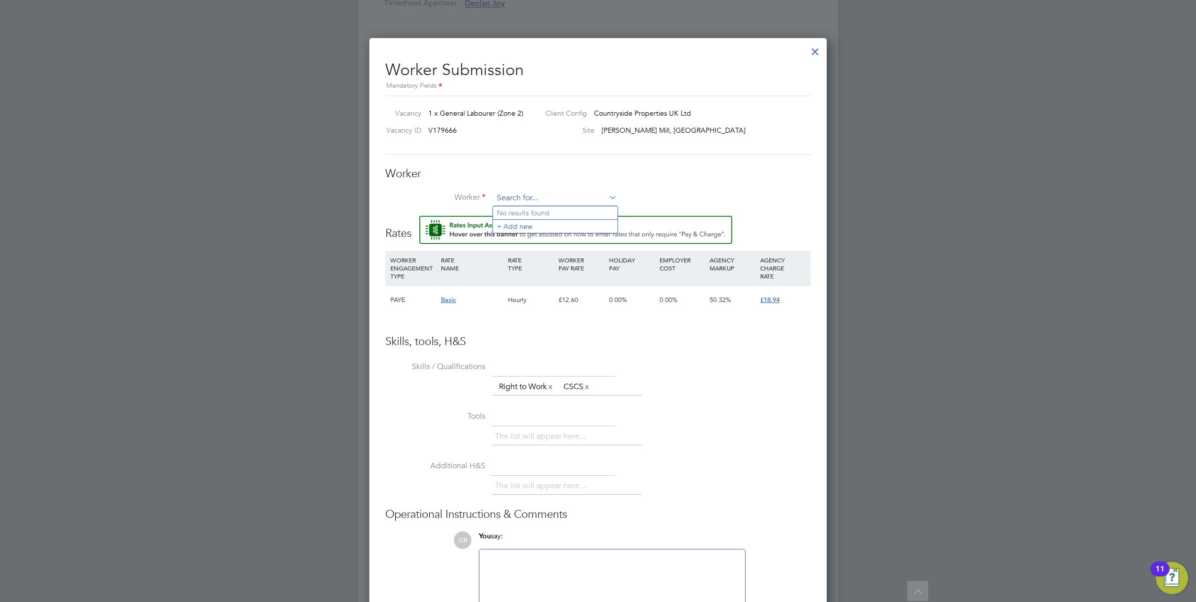
click at [546, 203] on input at bounding box center [555, 198] width 124 height 15
click at [532, 212] on li "[PERSON_NAME] (CAN-247388)" at bounding box center [555, 212] width 125 height 13
type input "[PERSON_NAME] (CAN-247388)"
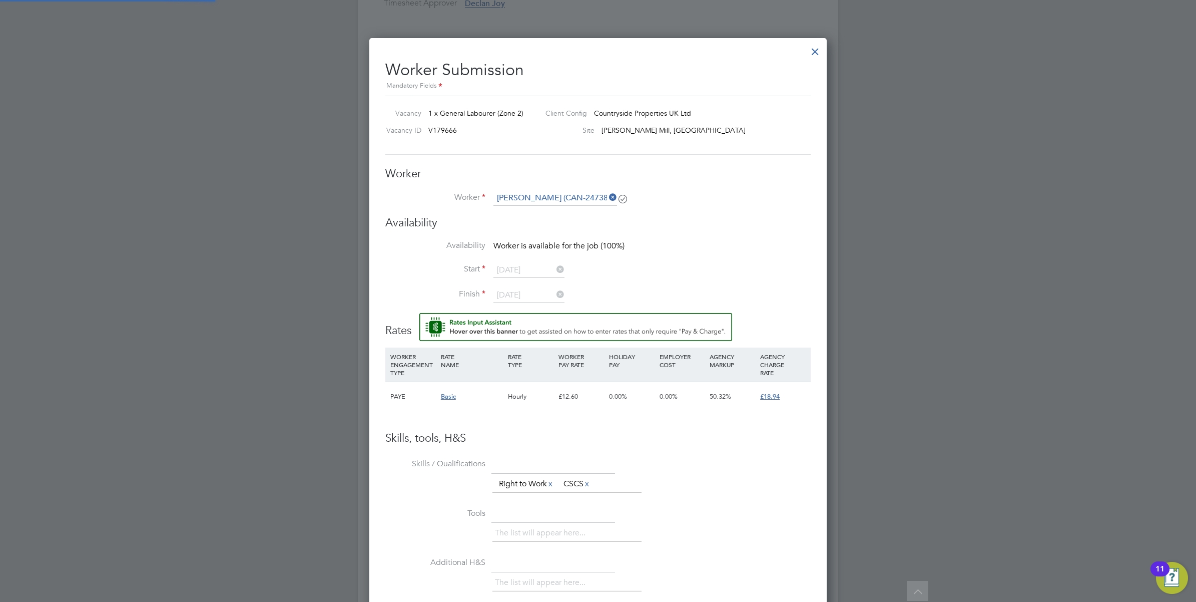
scroll to position [717, 458]
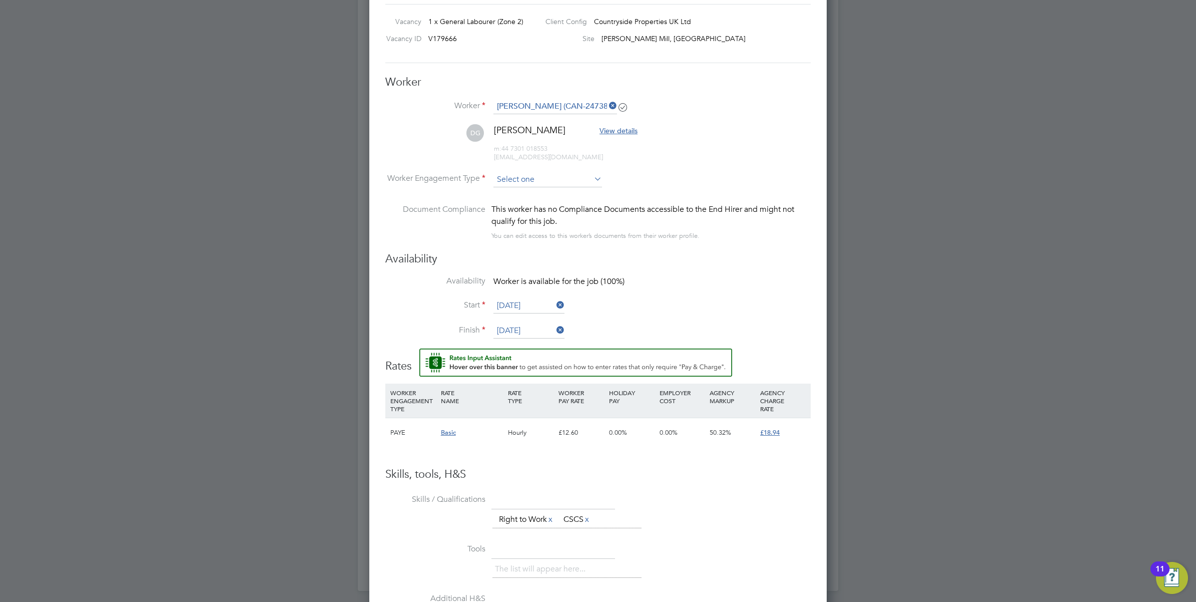
click at [518, 172] on input at bounding box center [547, 179] width 109 height 15
click at [516, 201] on li "PAYE" at bounding box center [548, 207] width 110 height 13
type input "PAYE"
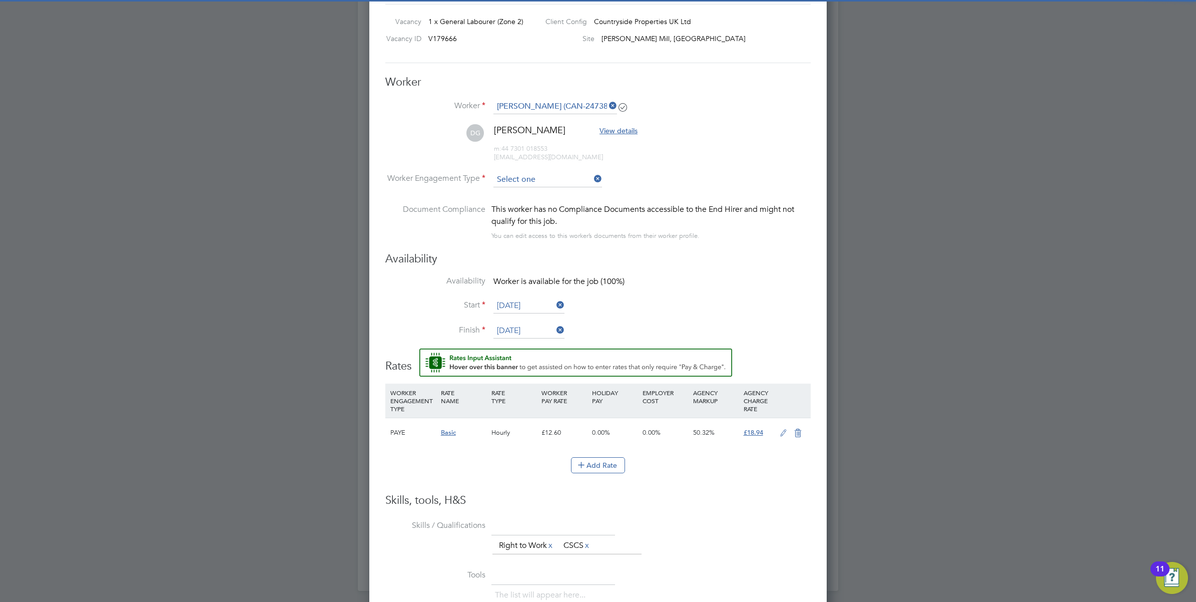
click at [518, 174] on input at bounding box center [547, 179] width 109 height 15
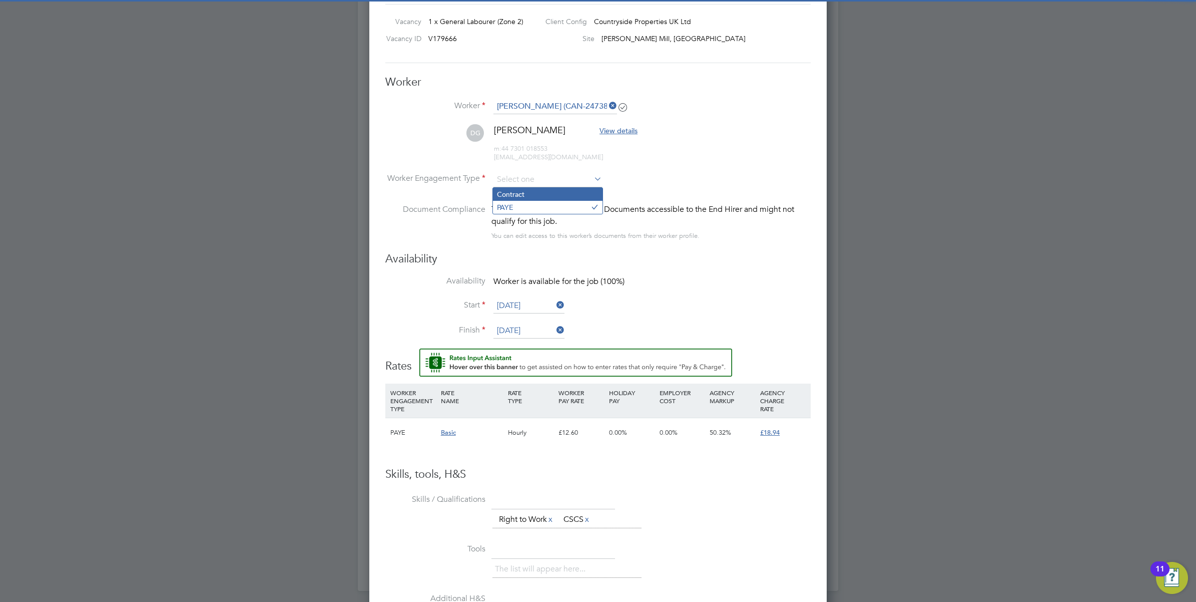
click at [528, 193] on li "Contract" at bounding box center [548, 194] width 110 height 13
type input "Contract"
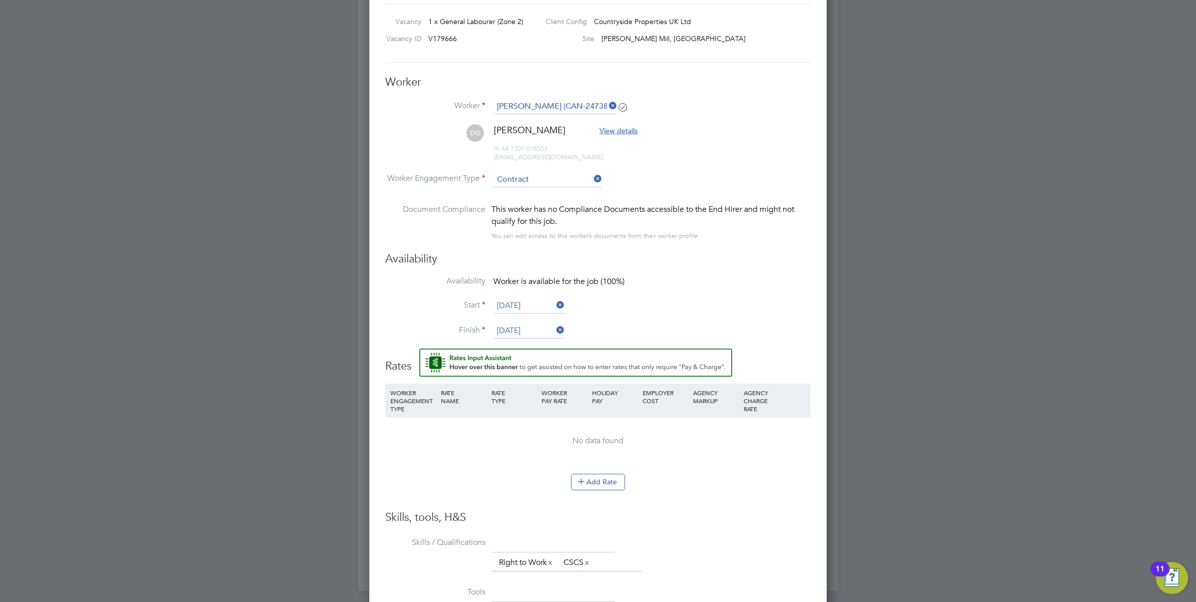
click at [751, 285] on li "Availability Worker is available for the job (100%)" at bounding box center [597, 287] width 425 height 23
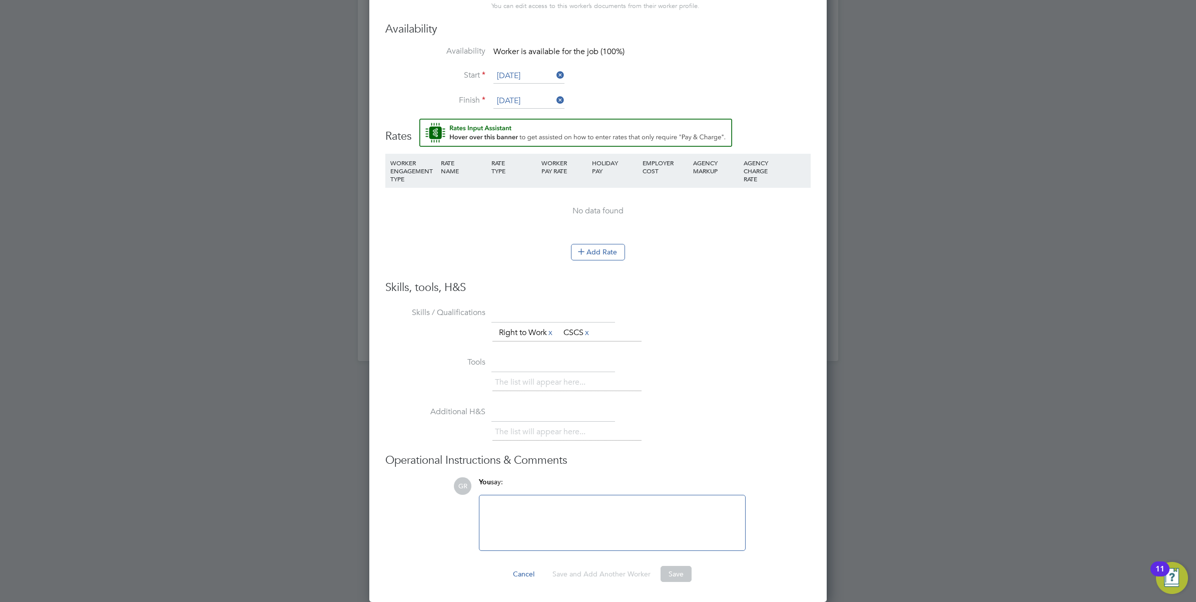
click at [604, 240] on li "WORKER ENGAGEMENT TYPE RATE NAME RATE TYPE WORKER PAY RATE HOLIDAY PAY EMPLOYER…" at bounding box center [597, 199] width 425 height 91
click at [594, 252] on button "Add Rate" at bounding box center [598, 252] width 54 height 16
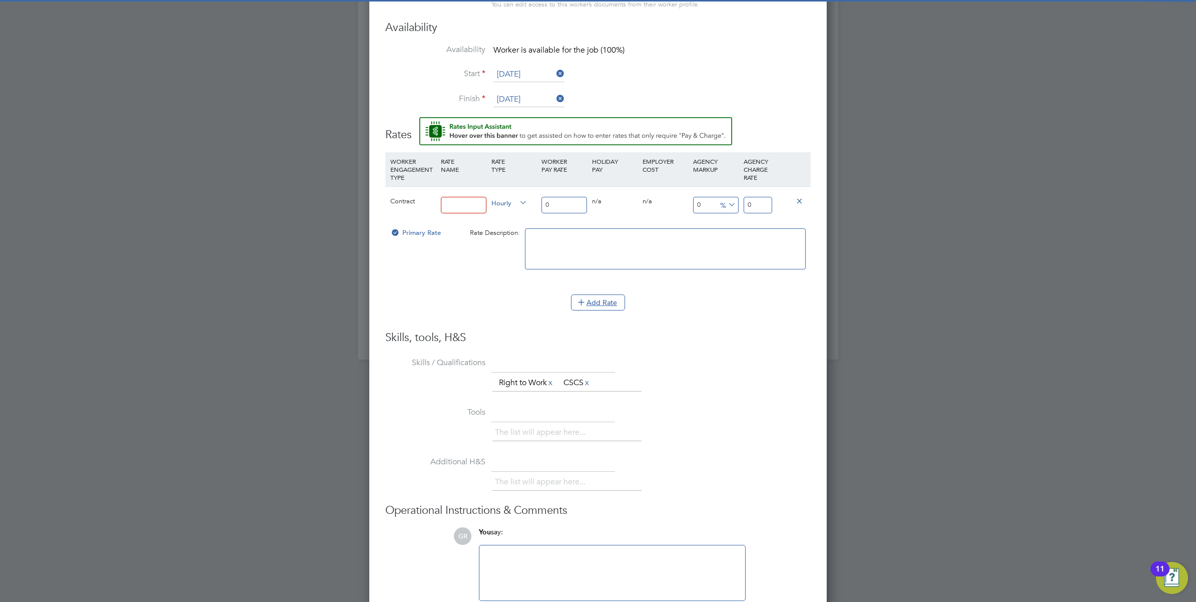
click at [453, 198] on input at bounding box center [464, 205] width 46 height 17
type input "basic"
click at [571, 203] on input "0" at bounding box center [565, 205] width 46 height 17
drag, startPoint x: 566, startPoint y: 204, endPoint x: 521, endPoint y: 199, distance: 44.3
click at [521, 199] on div "Contract basic Hourly 0 0 n/a 0 n/a 0 0 % 0" at bounding box center [597, 204] width 425 height 37
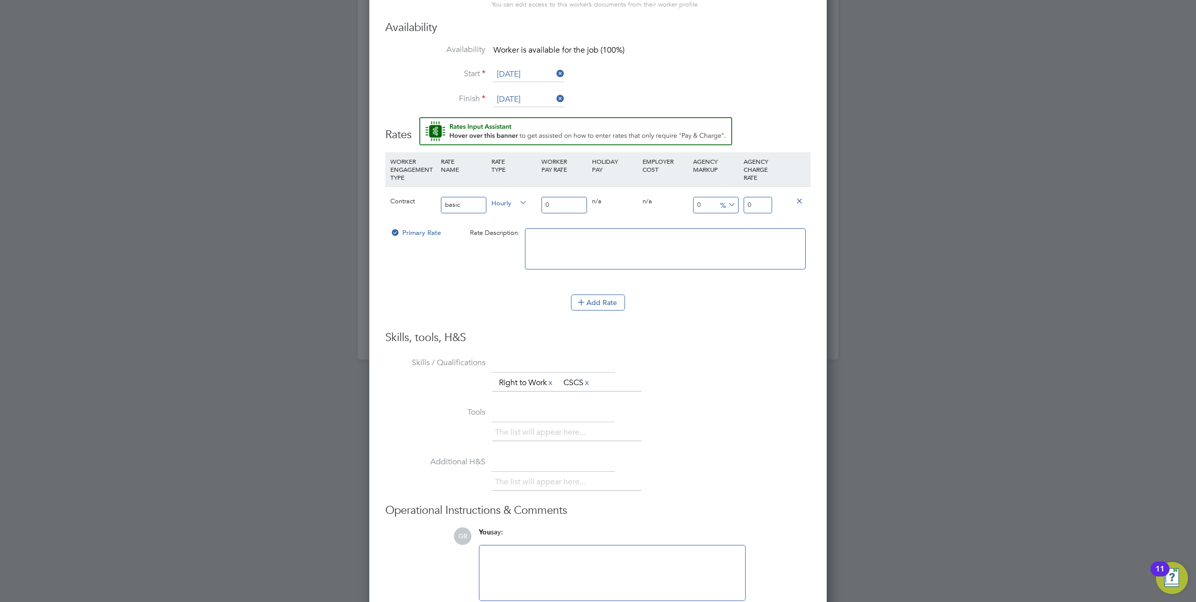
type input "1"
type input "16"
type input "16.7"
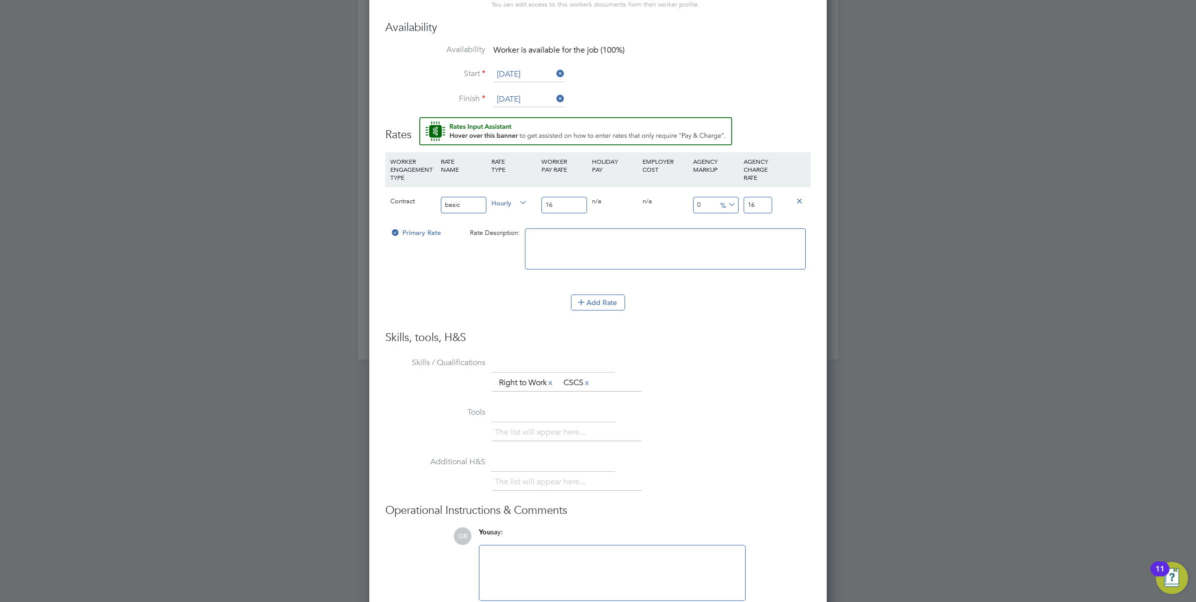
type input "16.7"
type input "16.70"
click at [760, 203] on input "16.7" at bounding box center [758, 205] width 29 height 17
drag, startPoint x: 764, startPoint y: 205, endPoint x: 744, endPoint y: 201, distance: 20.9
click at [744, 201] on input "16.7" at bounding box center [758, 205] width 29 height 17
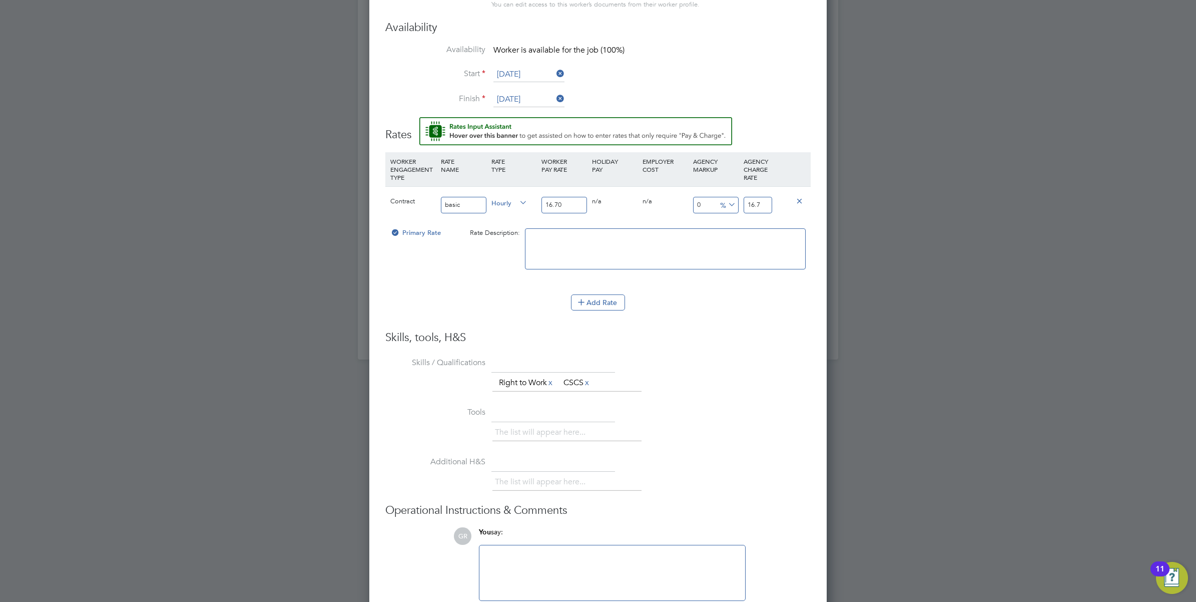
type input "-94.0119760479042"
type input "1"
type input "7.7844311377245505"
type input "18"
type input "13.173652694610778"
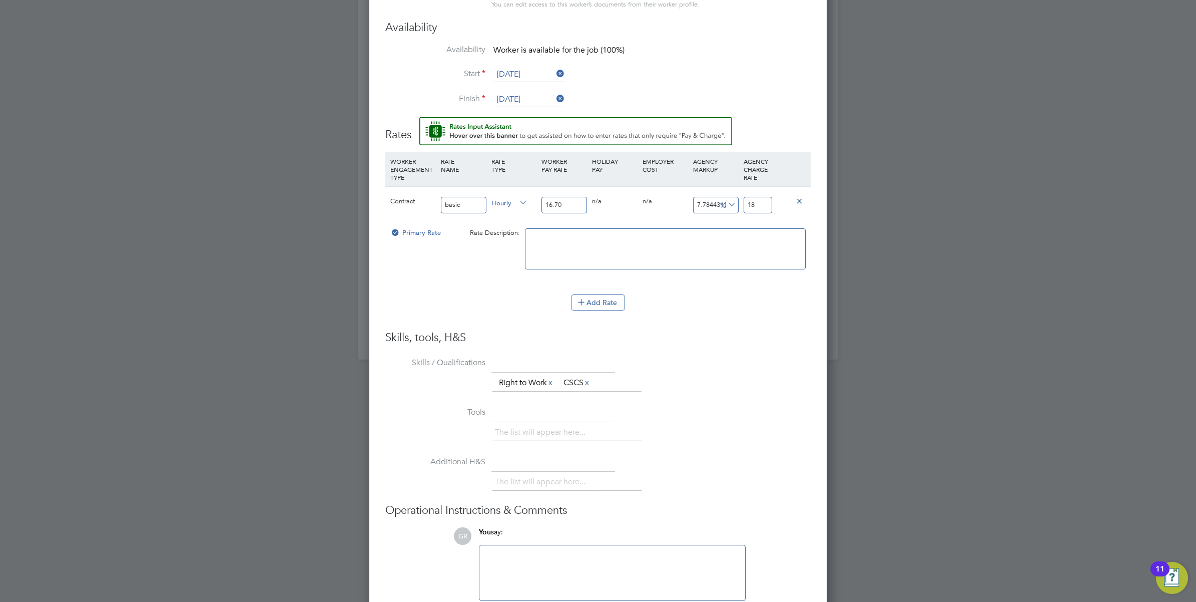
type input "18.9"
type input "13.41317365269461"
type input "18.94"
click at [787, 387] on div "The list will appear here... Right to Work x CSCS x" at bounding box center [651, 384] width 318 height 20
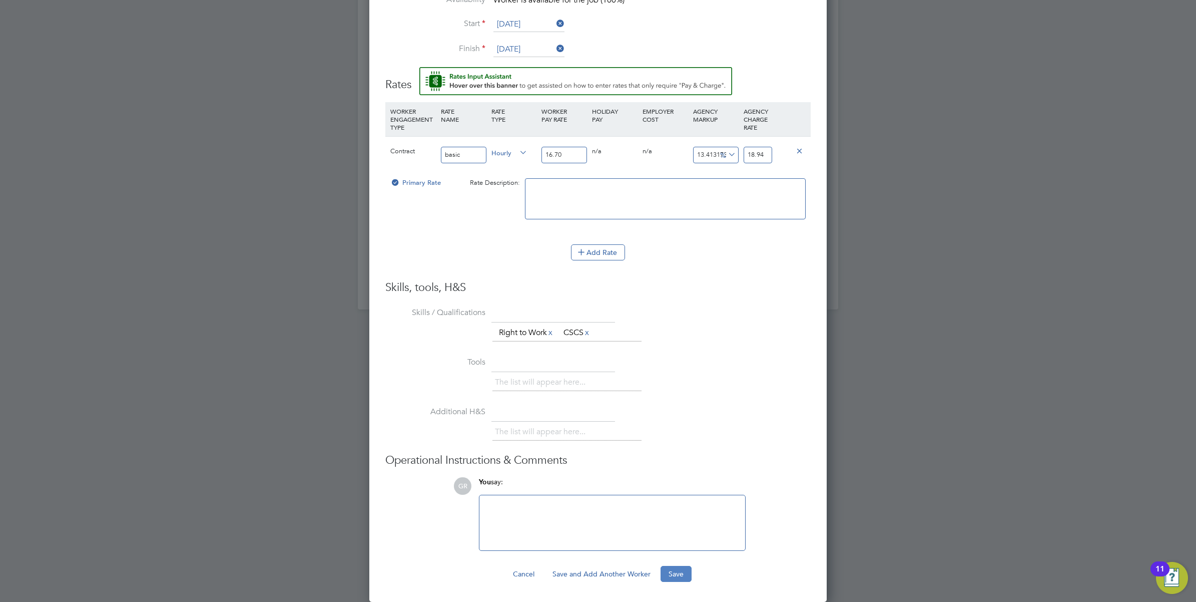
click at [685, 572] on button "Save" at bounding box center [676, 574] width 31 height 16
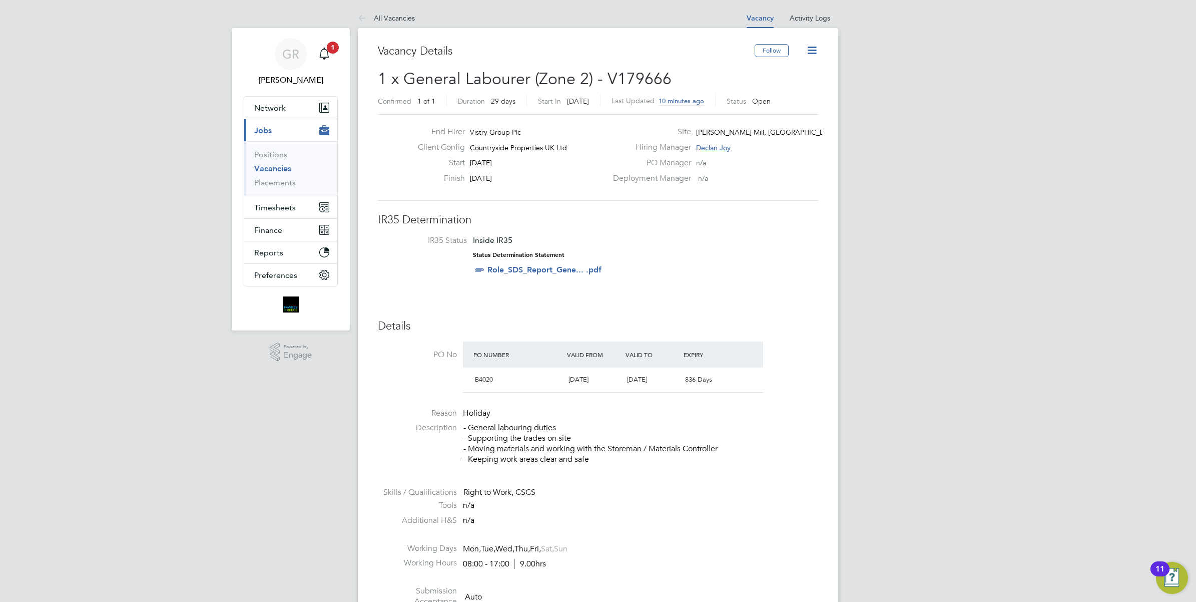
click at [812, 46] on icon at bounding box center [812, 50] width 13 height 13
click at [774, 221] on h3 "IR35 Determination" at bounding box center [598, 220] width 440 height 15
click at [398, 16] on link "All Vacancies" at bounding box center [386, 18] width 57 height 9
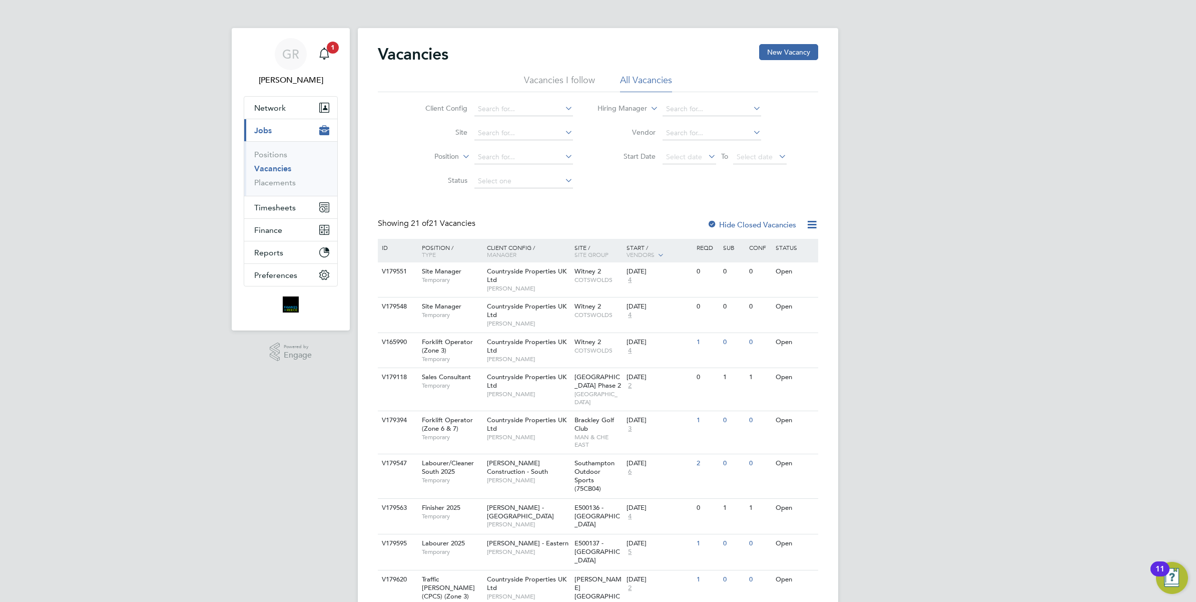
click at [587, 81] on li "Vacancies I follow" at bounding box center [559, 83] width 71 height 18
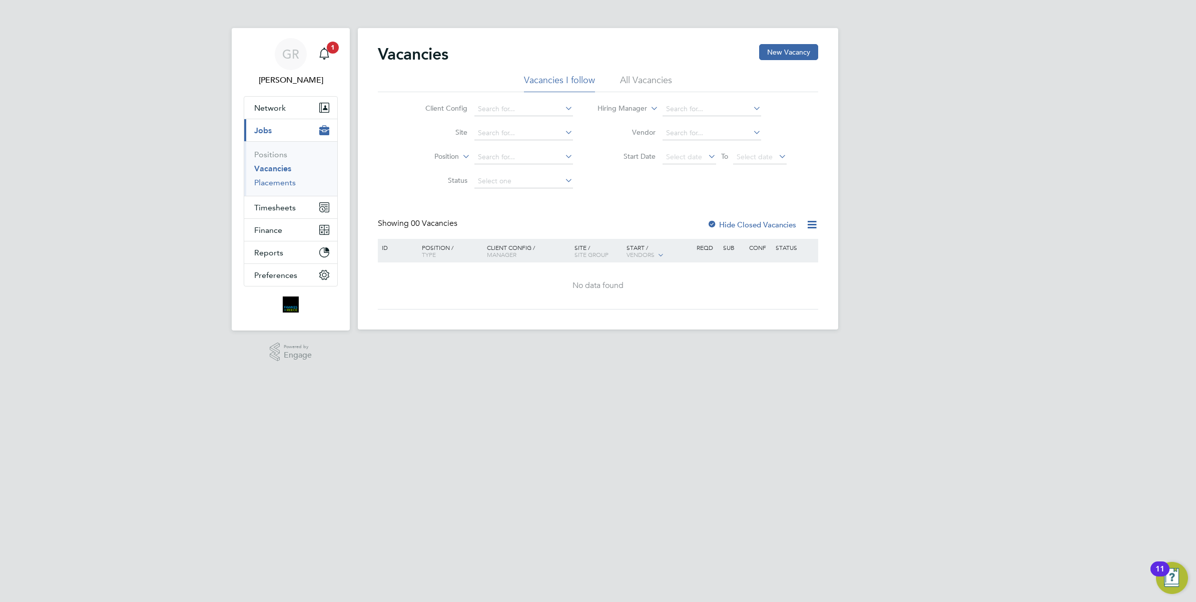
click at [261, 180] on link "Placements" at bounding box center [275, 183] width 42 height 10
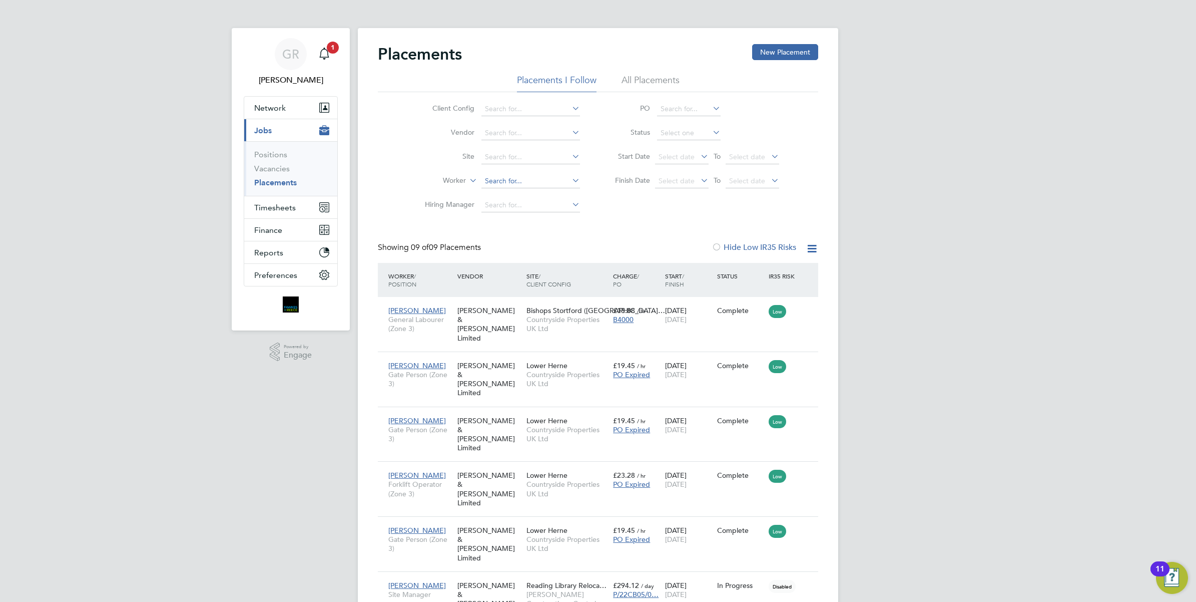
click at [486, 178] on input at bounding box center [530, 181] width 99 height 14
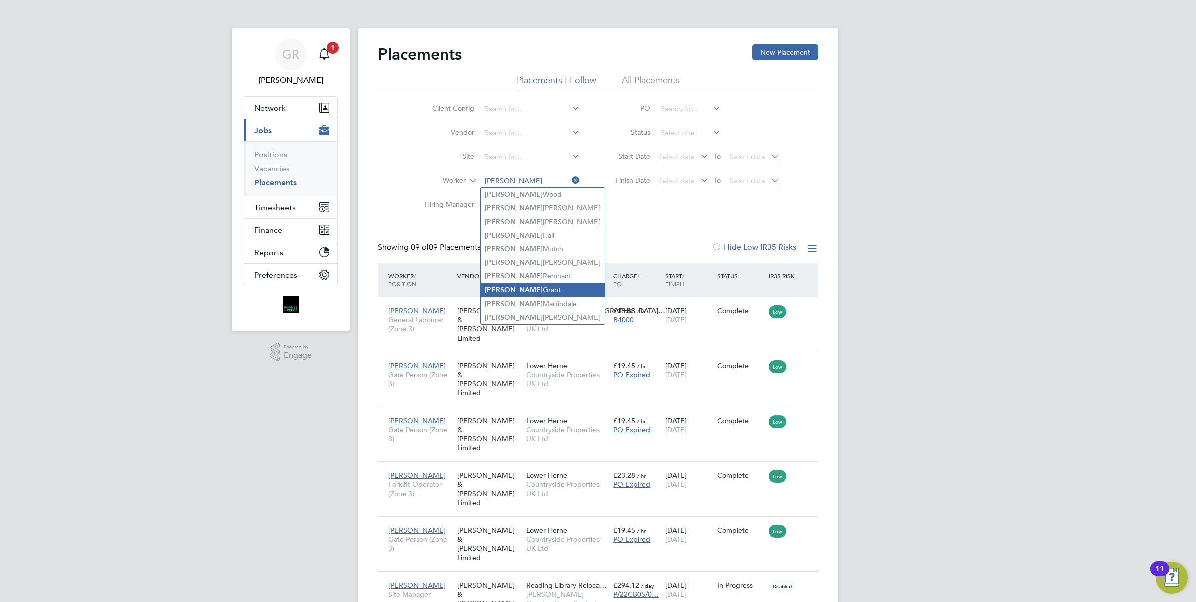
click at [506, 288] on li "[PERSON_NAME]" at bounding box center [543, 290] width 124 height 14
type input "[PERSON_NAME]"
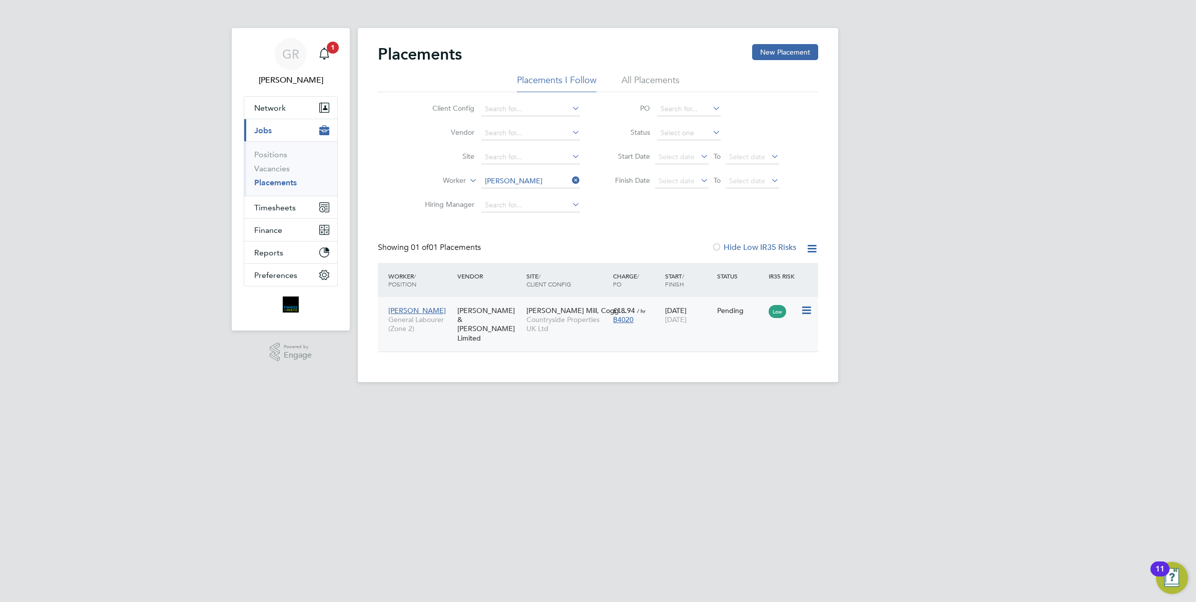
click at [479, 316] on div "[PERSON_NAME] & [PERSON_NAME] Limited" at bounding box center [489, 324] width 69 height 47
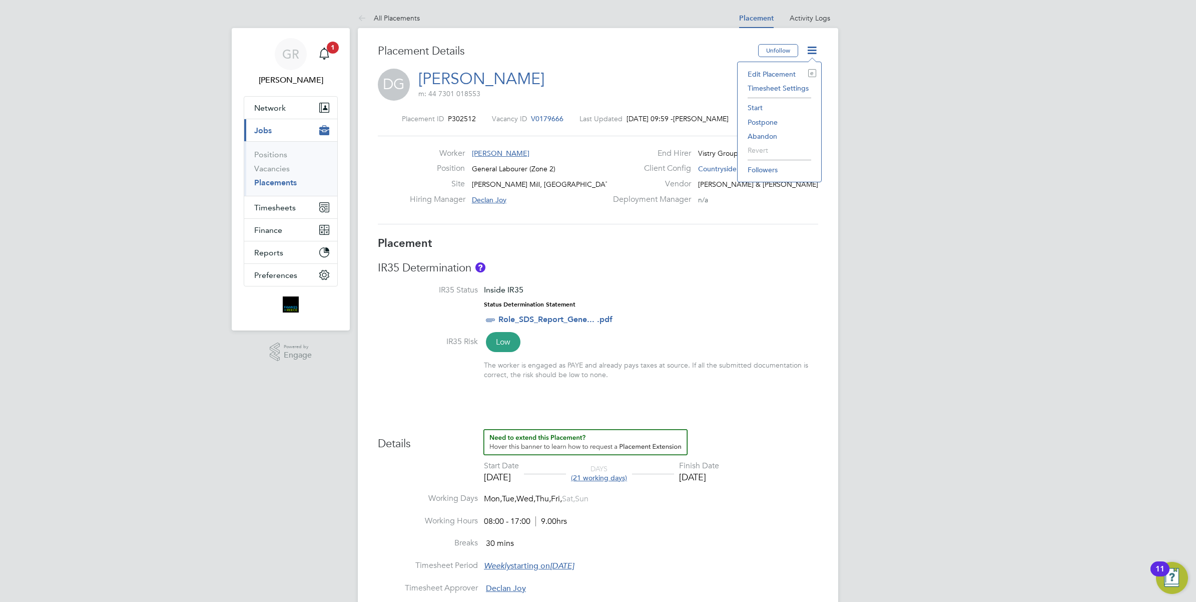
click at [758, 108] on li "Start" at bounding box center [780, 108] width 74 height 14
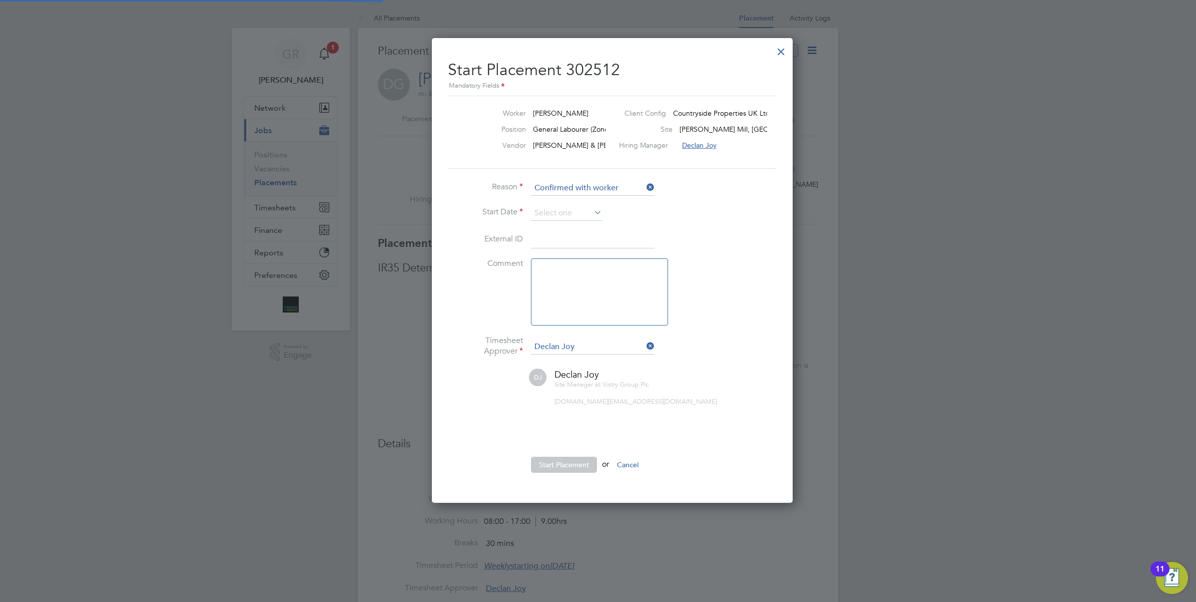
scroll to position [5, 5]
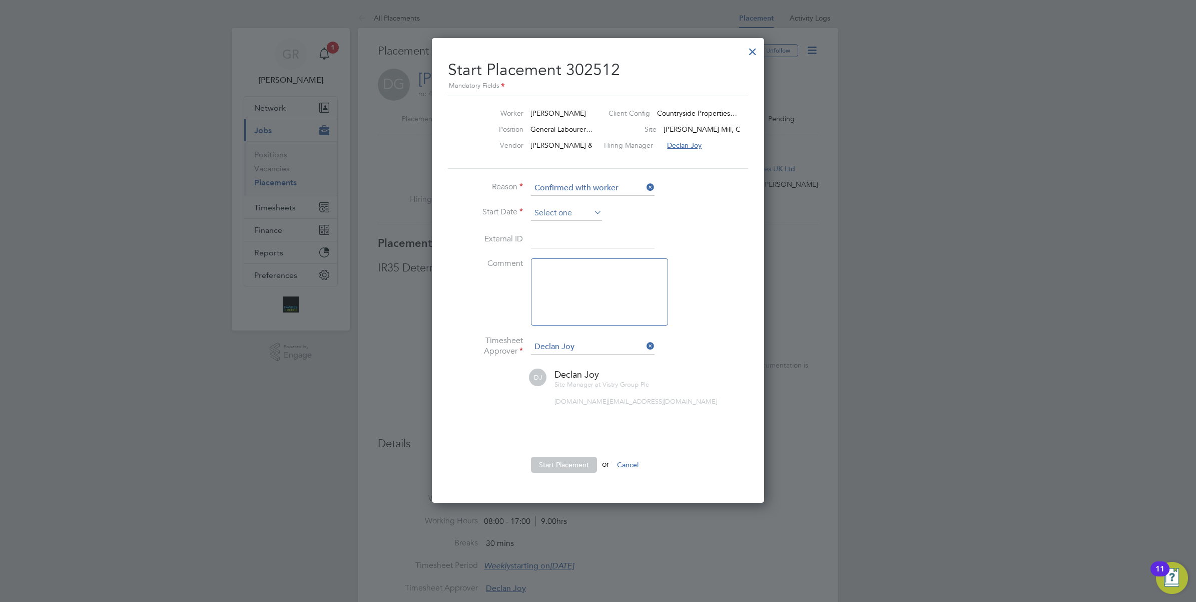
click at [552, 221] on li "Start Date" at bounding box center [598, 218] width 300 height 25
click at [554, 216] on input at bounding box center [566, 213] width 71 height 15
click at [565, 306] on span "2" at bounding box center [566, 299] width 19 height 19
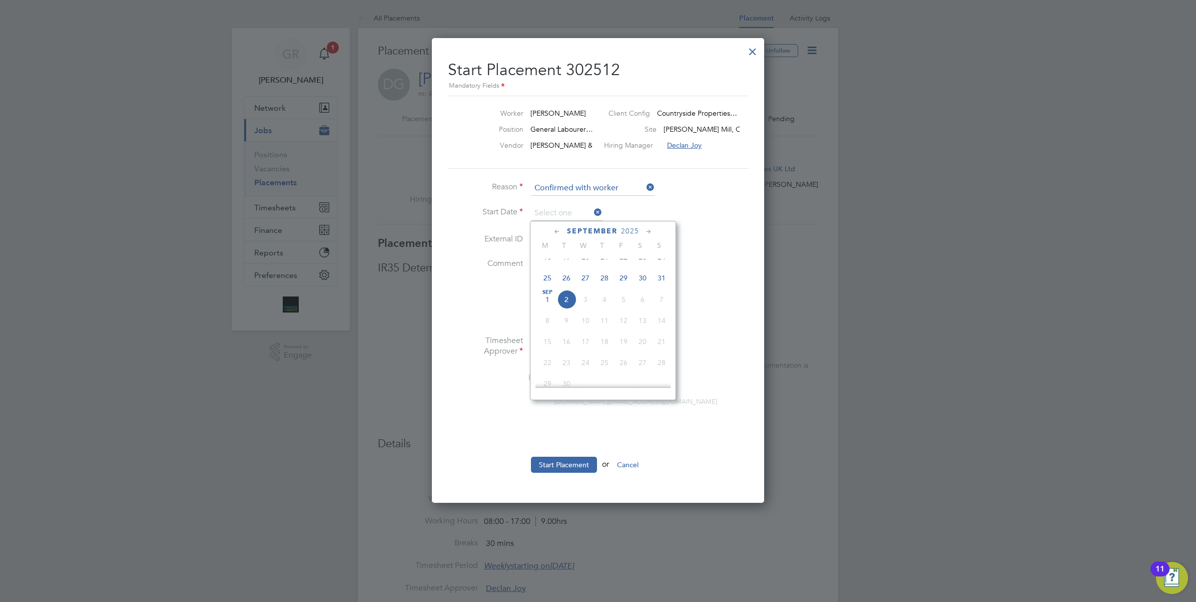
type input "[DATE]"
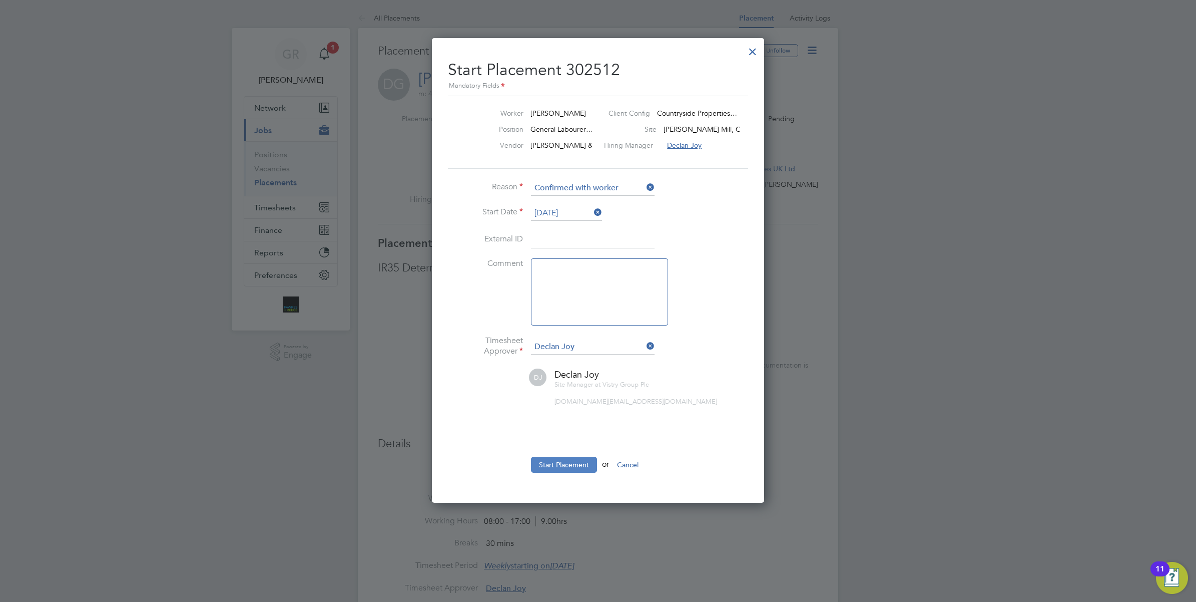
click at [563, 464] on button "Start Placement" at bounding box center [564, 464] width 66 height 16
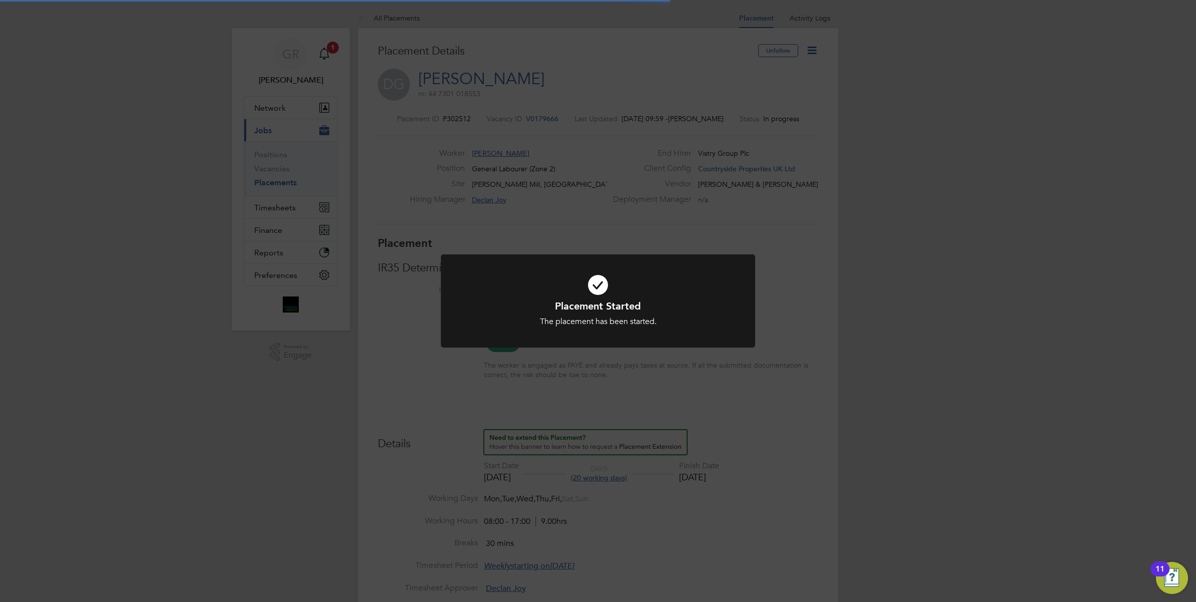
click at [587, 422] on div "Placement Started The placement has been started. Cancel Okay" at bounding box center [598, 301] width 1196 height 602
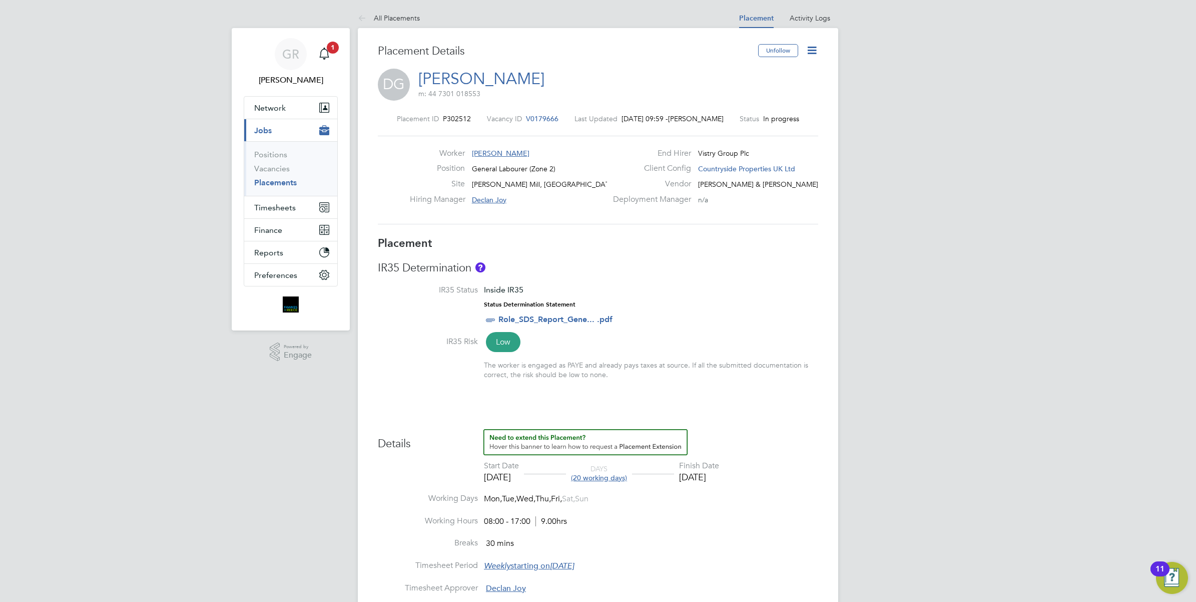
click at [406, 14] on link "All Placements" at bounding box center [389, 18] width 62 height 9
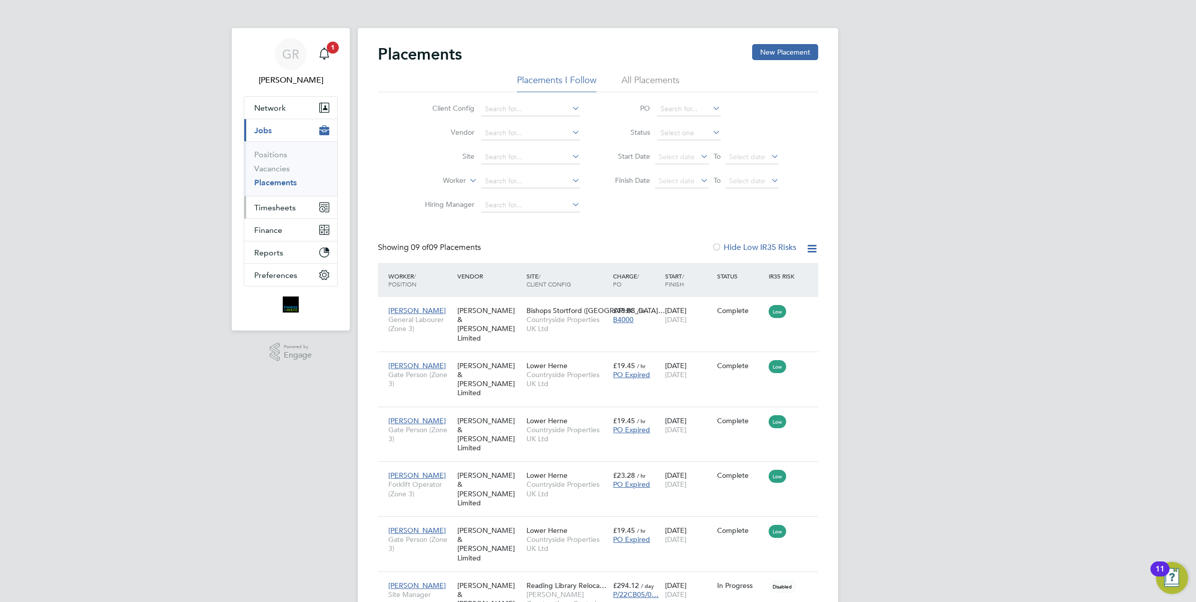
click at [283, 207] on span "Timesheets" at bounding box center [275, 208] width 42 height 10
click at [279, 176] on link "Timesheets" at bounding box center [275, 177] width 42 height 10
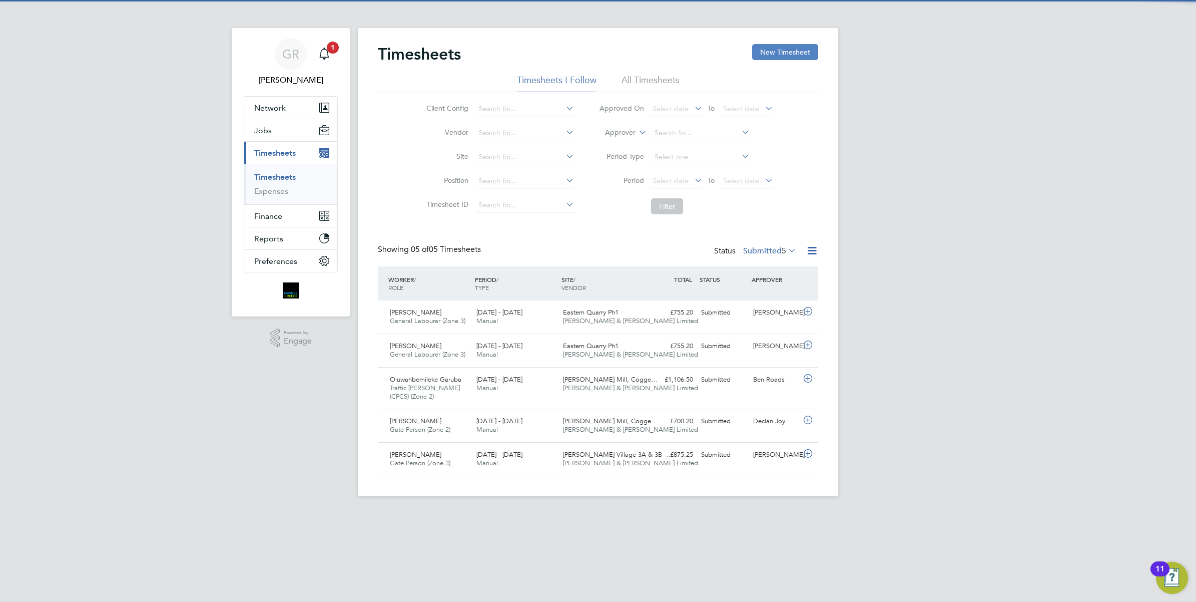
click at [796, 56] on button "New Timesheet" at bounding box center [785, 52] width 66 height 16
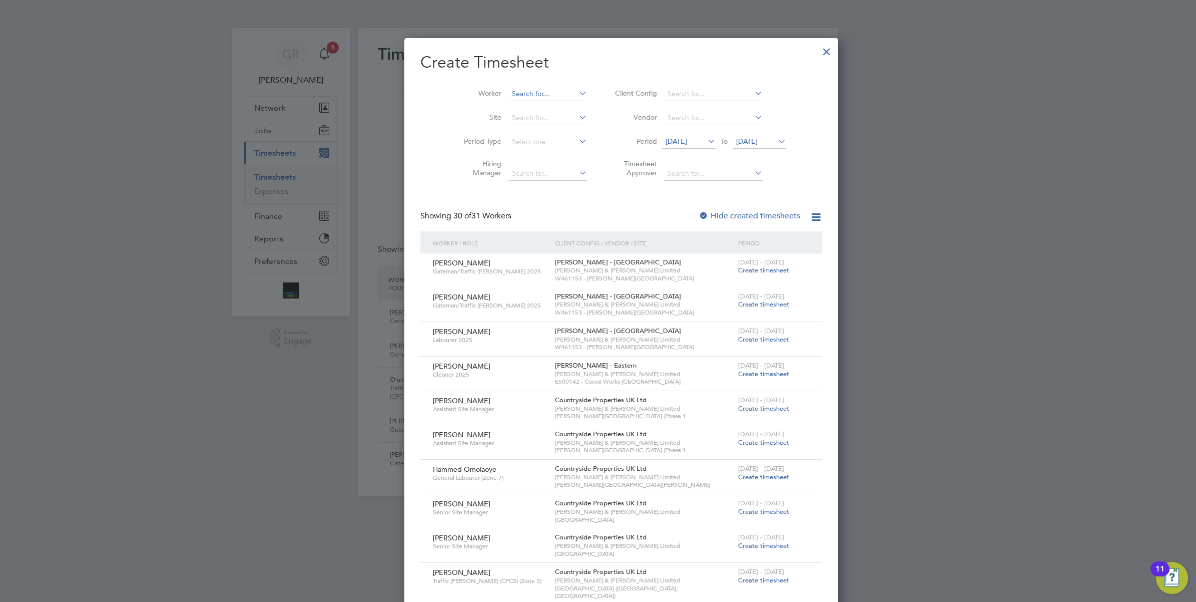
click at [508, 88] on input at bounding box center [547, 94] width 79 height 14
click at [549, 105] on b "G" at bounding box center [552, 107] width 6 height 9
type input "[PERSON_NAME]"
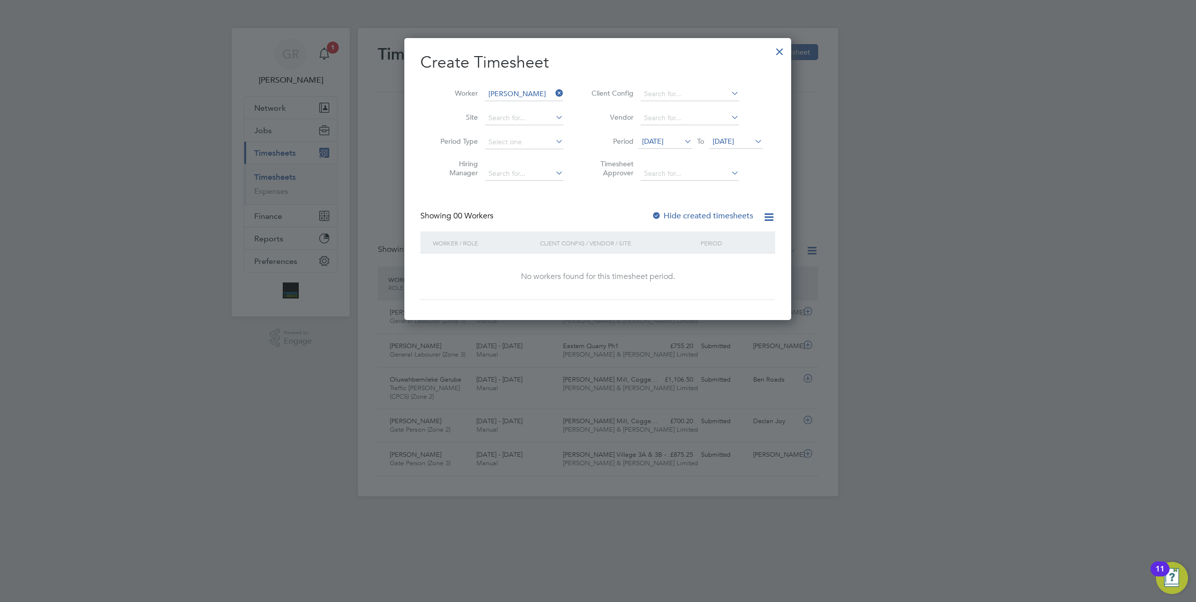
click at [655, 141] on span "19 Aug 2025" at bounding box center [653, 141] width 22 height 9
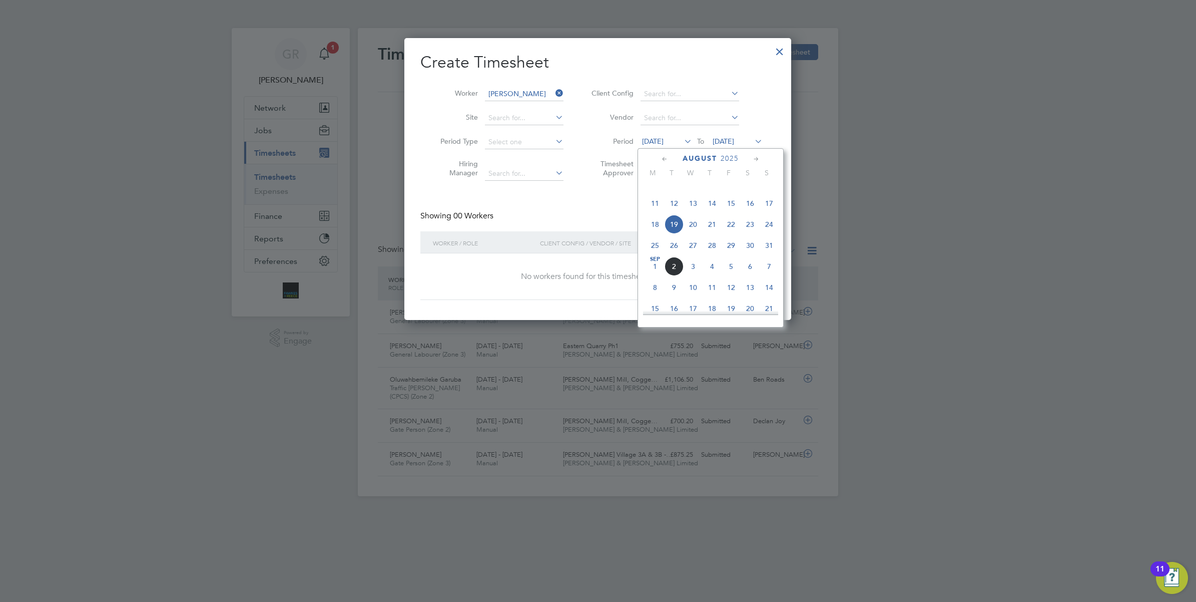
click at [651, 276] on span "Sep 1" at bounding box center [655, 266] width 19 height 19
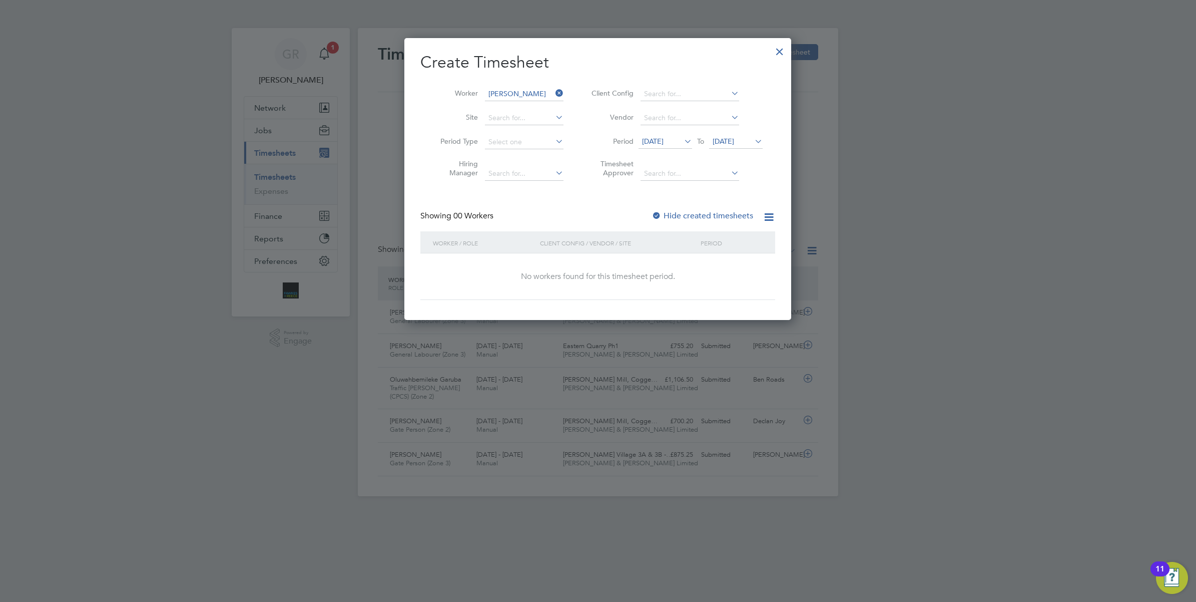
click at [733, 144] on span "[DATE]" at bounding box center [724, 141] width 22 height 9
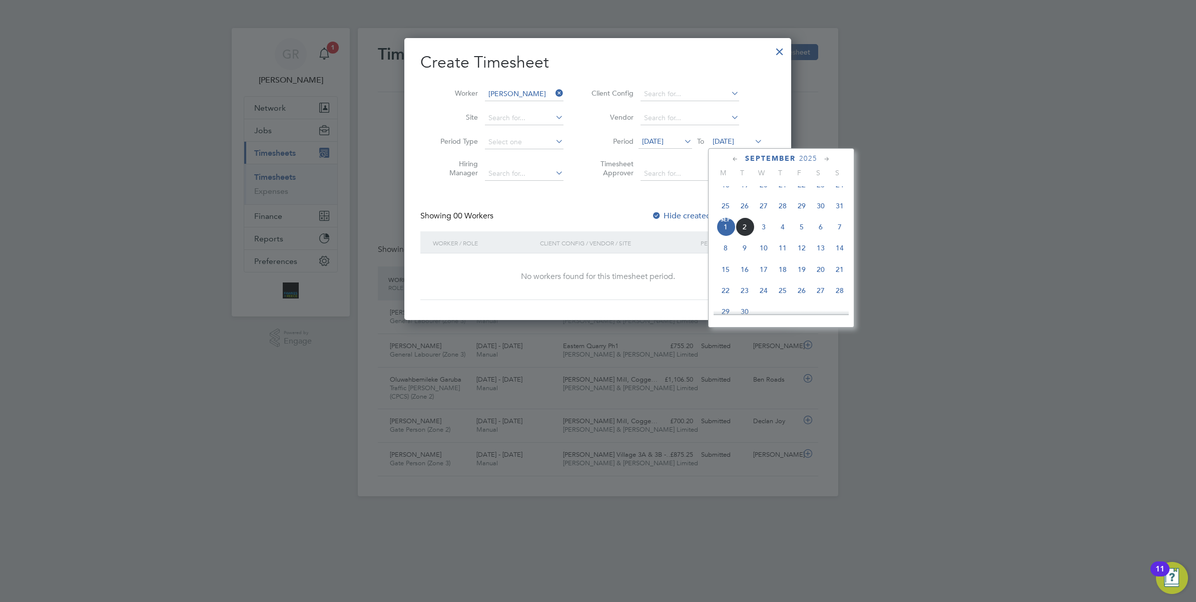
click at [842, 236] on span "7" at bounding box center [839, 226] width 19 height 19
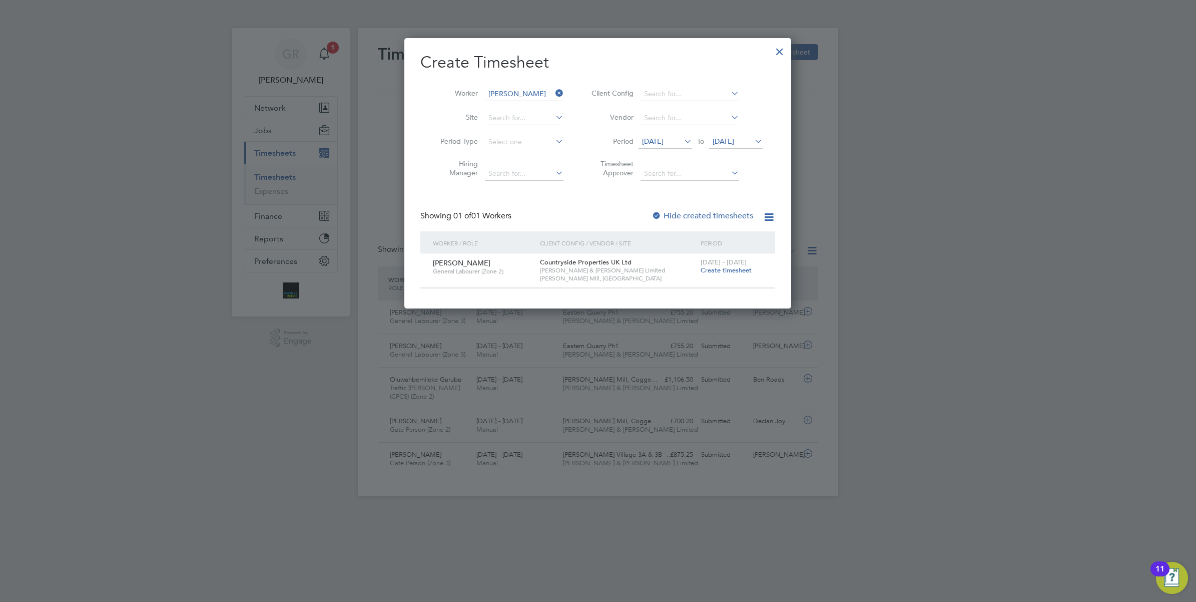
click at [721, 271] on span "Create timesheet" at bounding box center [726, 270] width 51 height 9
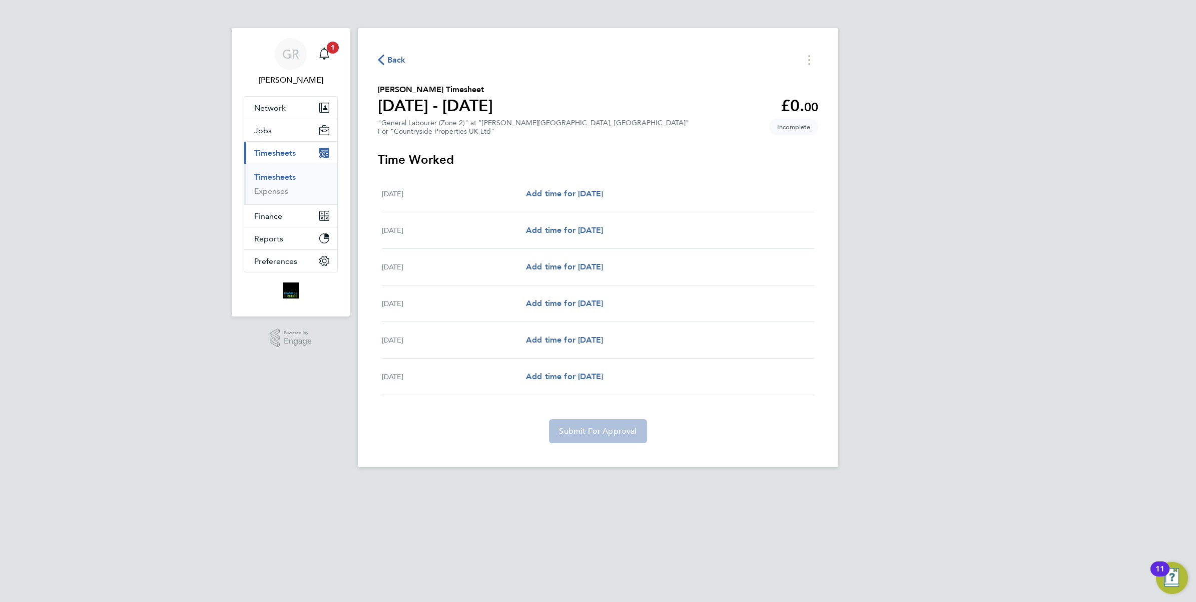
click at [393, 62] on span "Back" at bounding box center [396, 60] width 19 height 12
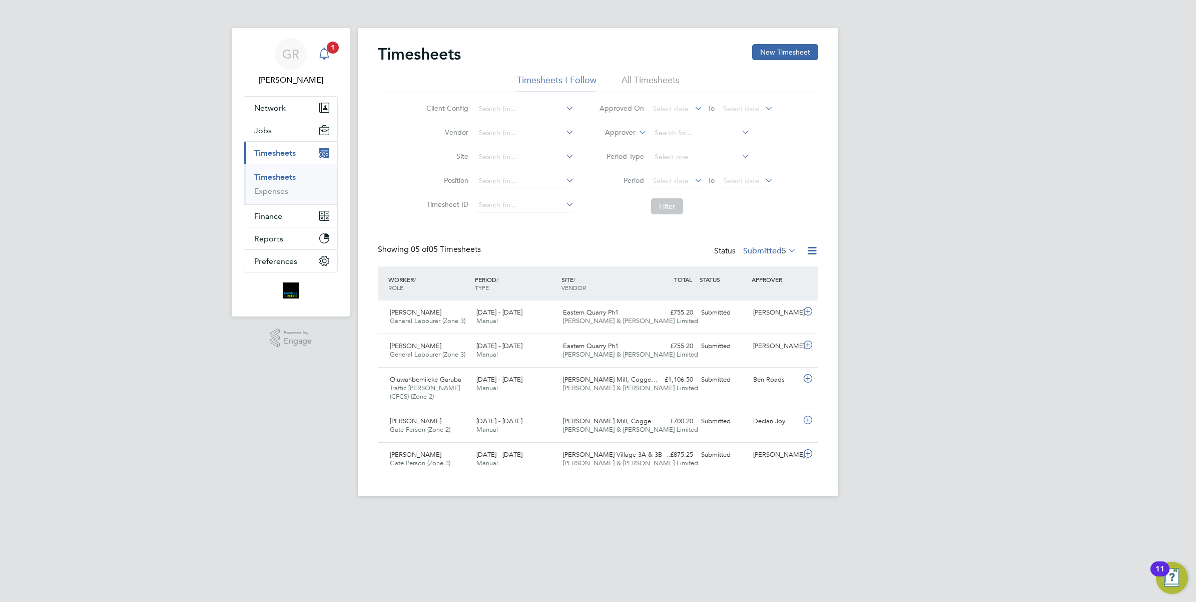
click at [324, 49] on icon "Main navigation" at bounding box center [324, 53] width 10 height 10
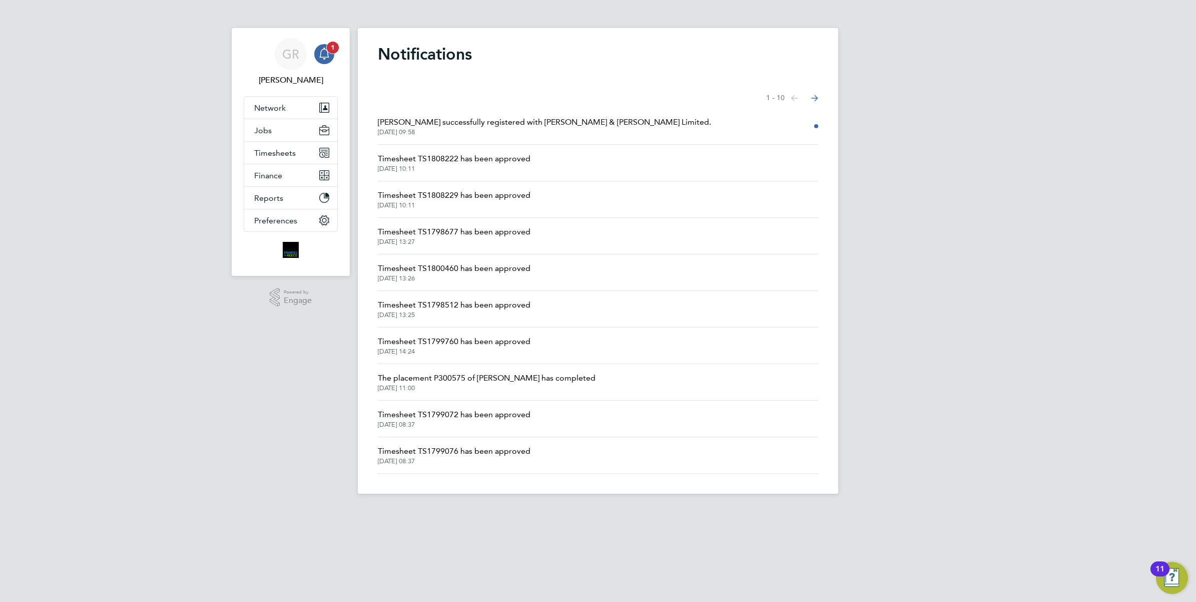
click at [328, 53] on app-alerts-badge "1" at bounding box center [332, 48] width 13 height 14
